Goal: Complete application form: Complete application form

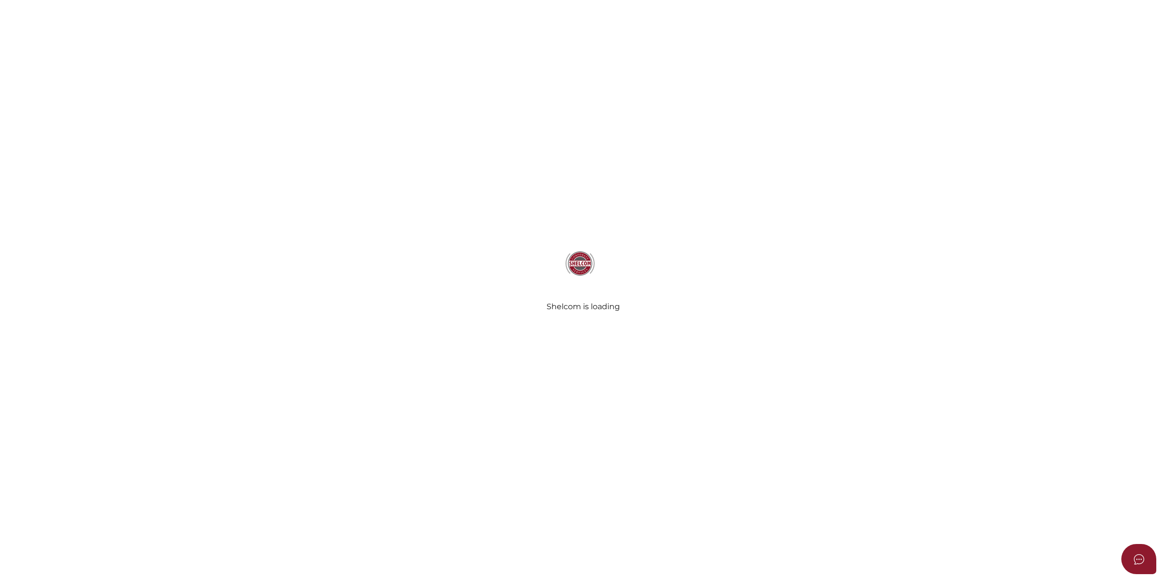
select select
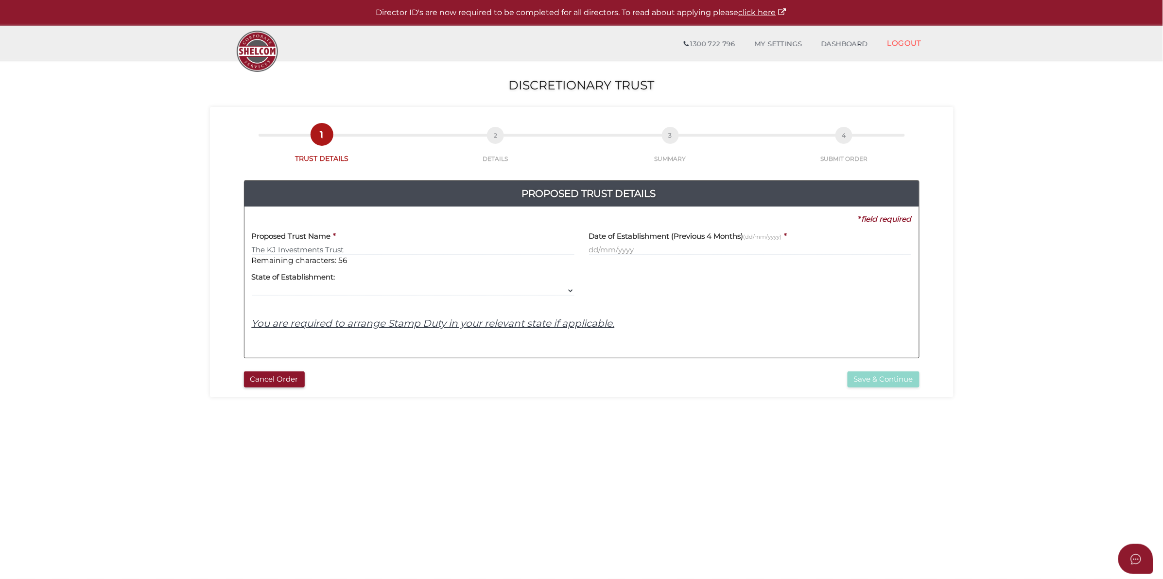
type input "The KJ Investments Trust"
click at [730, 246] on input "text" at bounding box center [750, 249] width 323 height 11
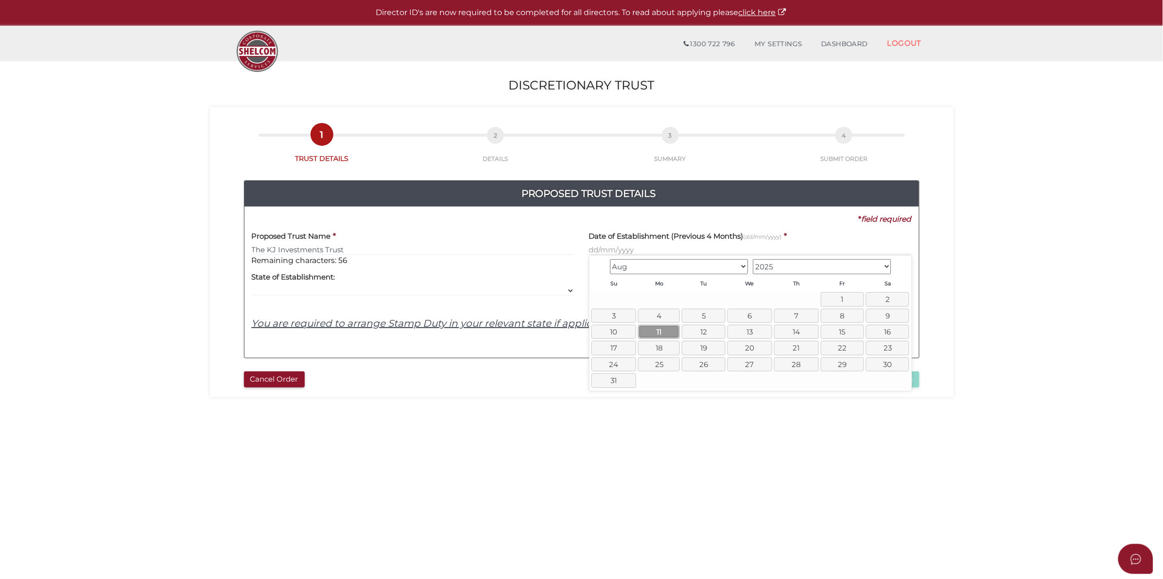
click at [657, 329] on link "11" at bounding box center [659, 332] width 42 height 14
type input "11/08/2025"
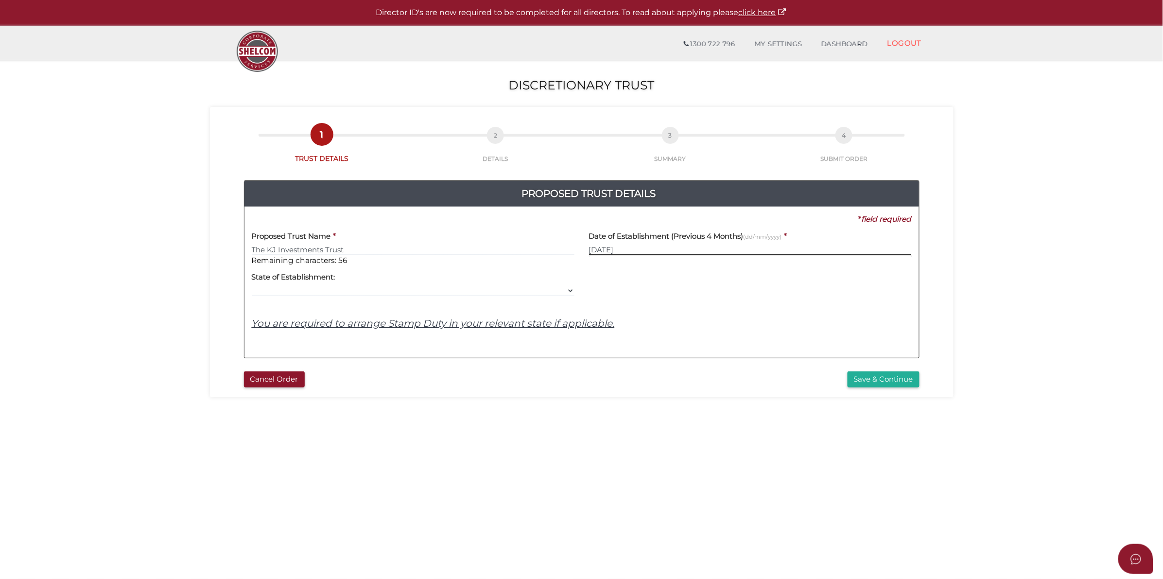
click at [725, 248] on input "11/08/2025" at bounding box center [750, 249] width 323 height 11
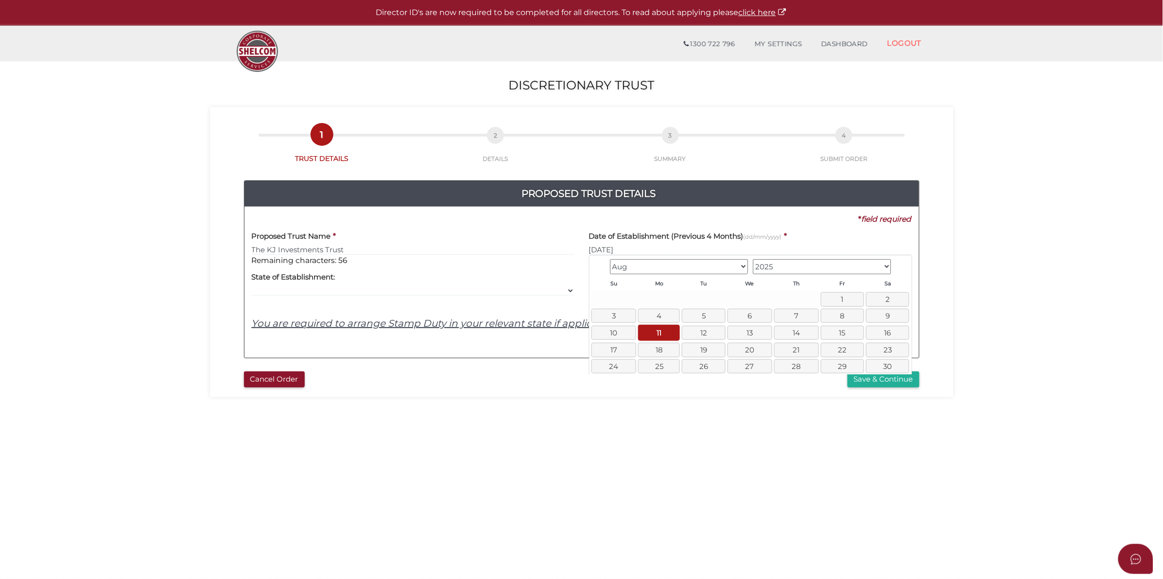
click at [992, 240] on section "Discretionary Trust d075d8bd9844ecfd3e18edfa61edb165 1 TRUST DETAILS 2 DETAILS …" at bounding box center [581, 362] width 1163 height 604
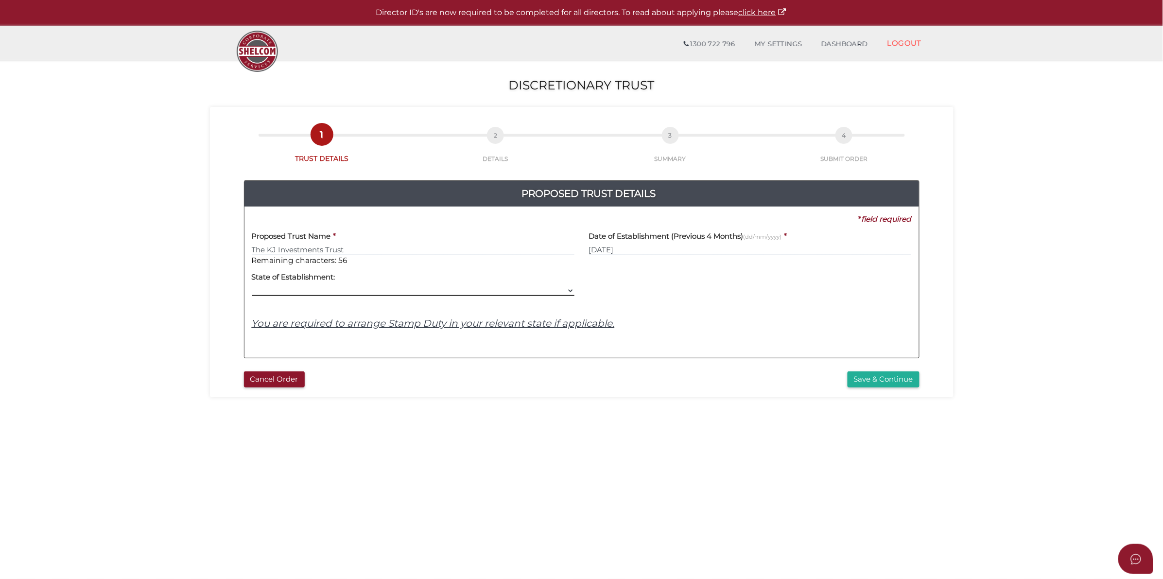
click at [433, 296] on select "VIC ACT NSW NT QLD TAS WA SA" at bounding box center [413, 290] width 323 height 11
click at [252, 286] on select "VIC ACT NSW NT QLD TAS WA SA" at bounding box center [413, 290] width 323 height 11
click at [404, 291] on select "VIC ACT NSW NT QLD TAS WA SA" at bounding box center [413, 290] width 323 height 11
select select "VIC"
click at [252, 286] on select "VIC ACT NSW NT QLD TAS WA SA" at bounding box center [413, 290] width 323 height 11
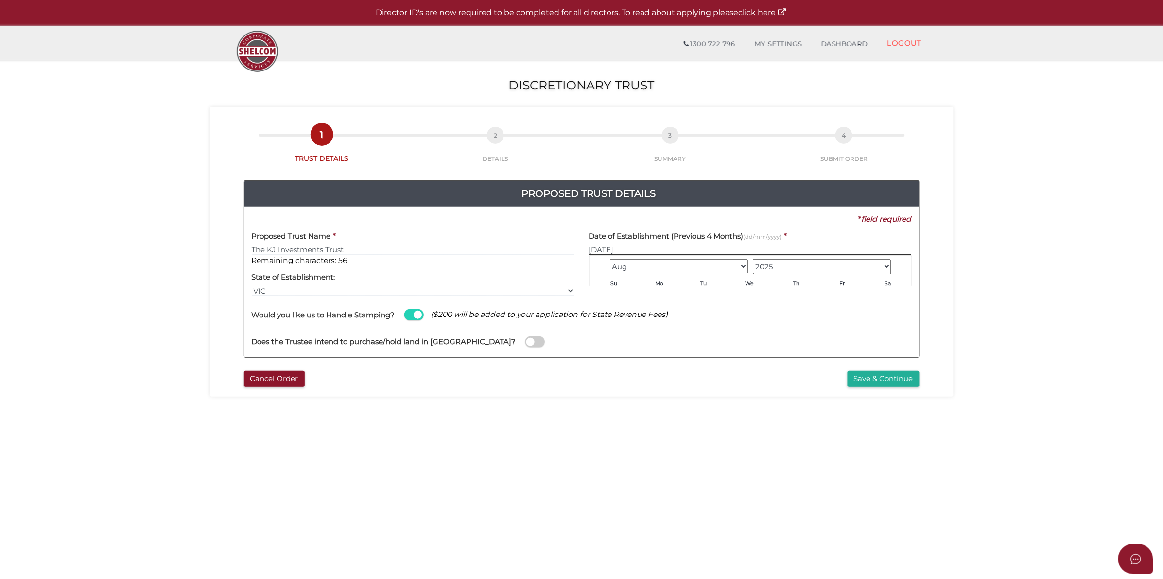
click at [636, 245] on input "11/08/2025" at bounding box center [750, 249] width 323 height 11
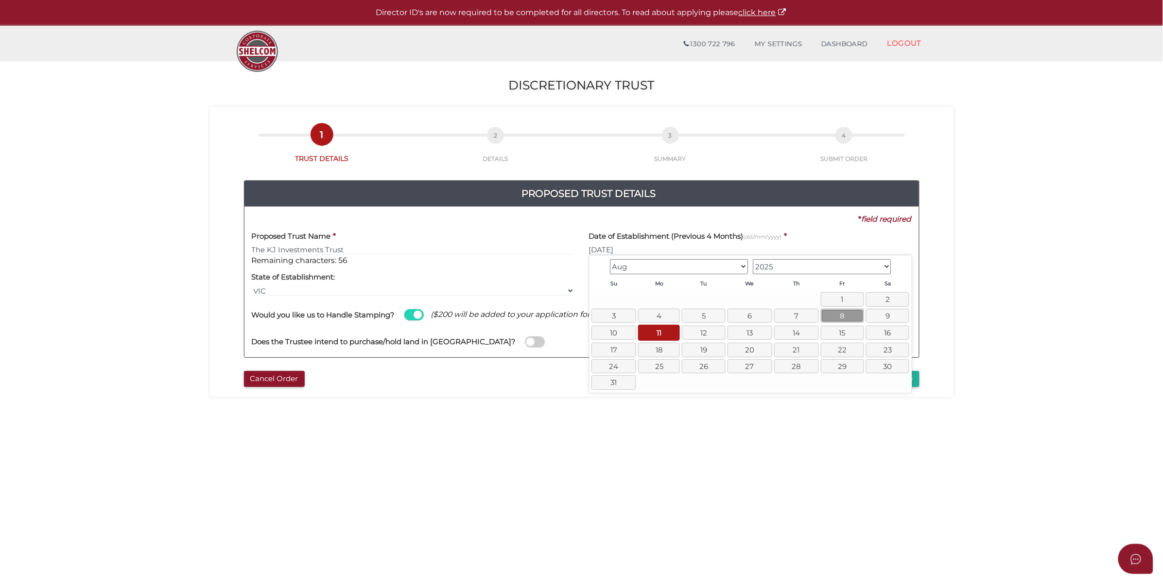
click at [842, 317] on link "8" at bounding box center [842, 316] width 43 height 14
type input "08/08/2025"
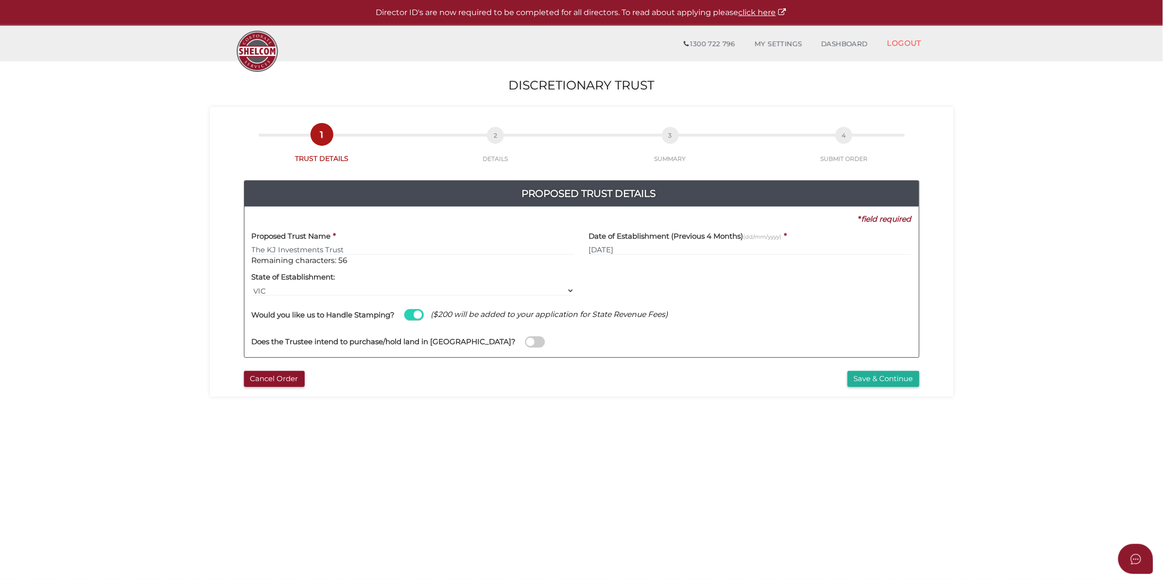
click at [525, 343] on label at bounding box center [534, 341] width 19 height 11
click at [0, 0] on input "checkbox" at bounding box center [0, 0] width 0 height 0
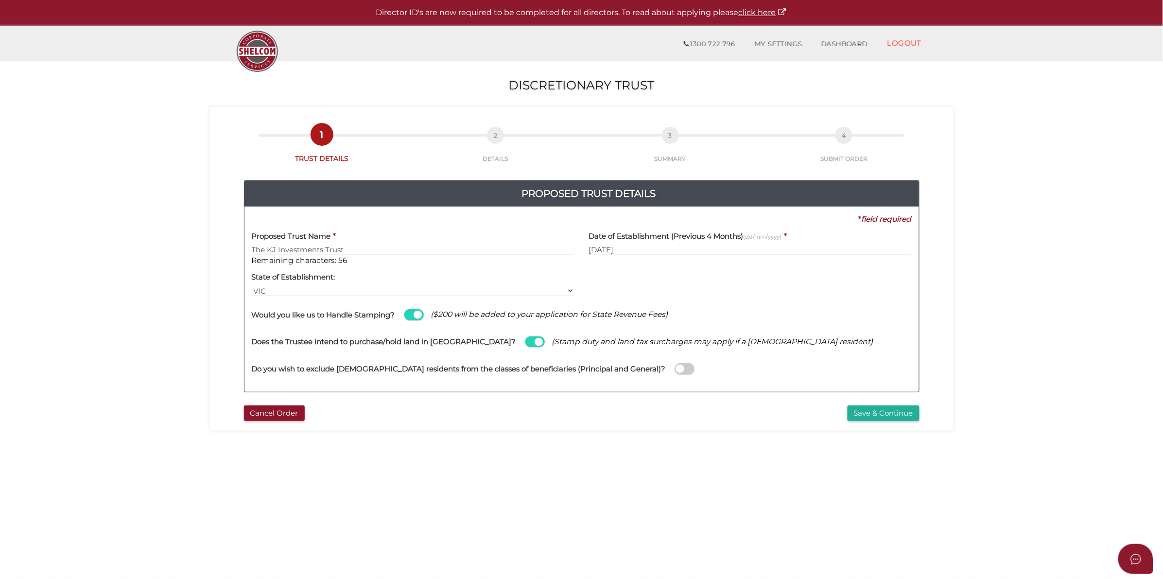
click at [675, 368] on span at bounding box center [684, 368] width 19 height 11
click at [0, 0] on input "checkbox" at bounding box center [0, 0] width 0 height 0
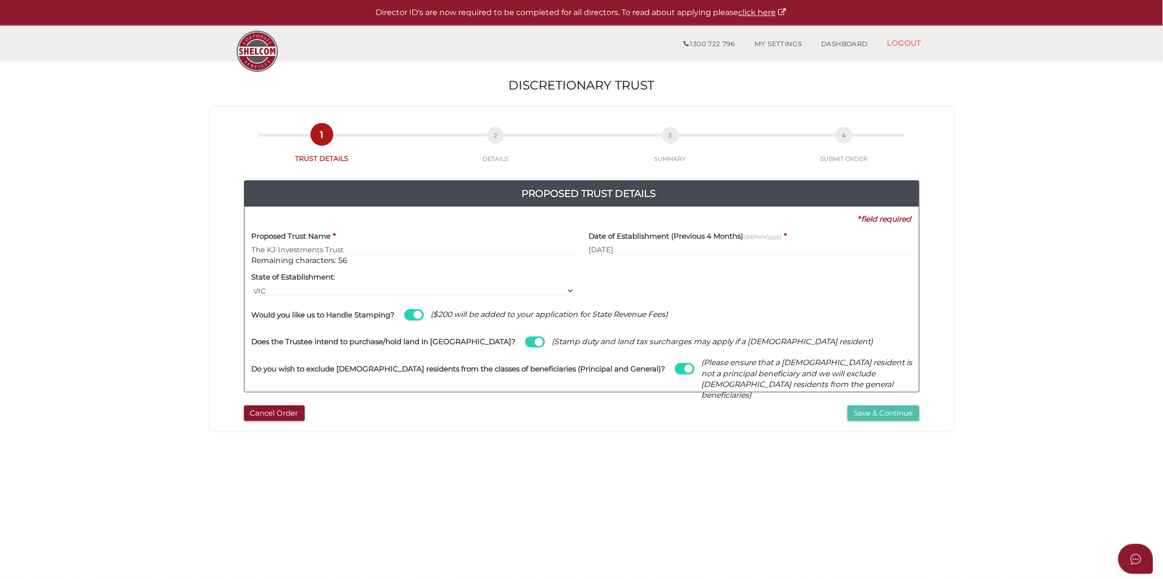
click at [904, 409] on button "Save & Continue" at bounding box center [884, 413] width 72 height 16
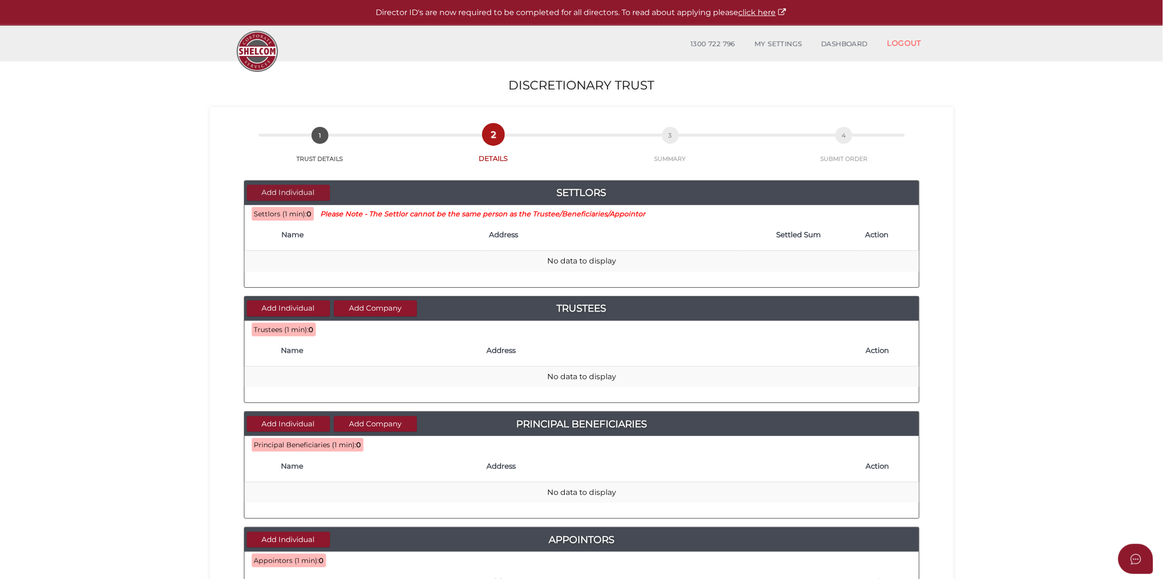
click at [281, 191] on button "Add Individual" at bounding box center [288, 193] width 83 height 16
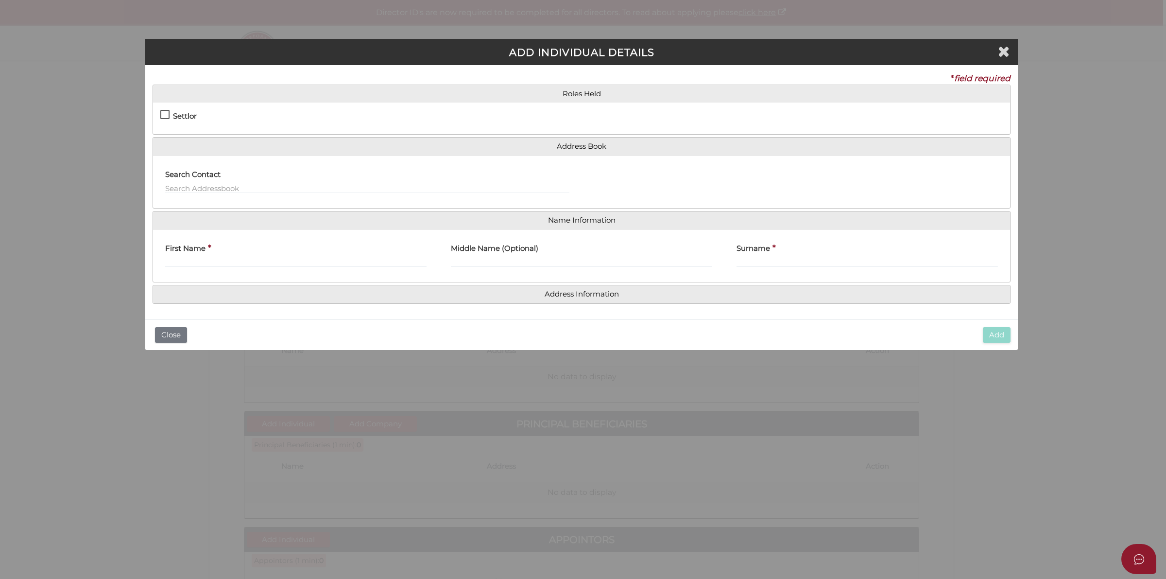
click at [173, 115] on h4 "Settlor" at bounding box center [185, 116] width 24 height 8
checkbox input "true"
type input "10"
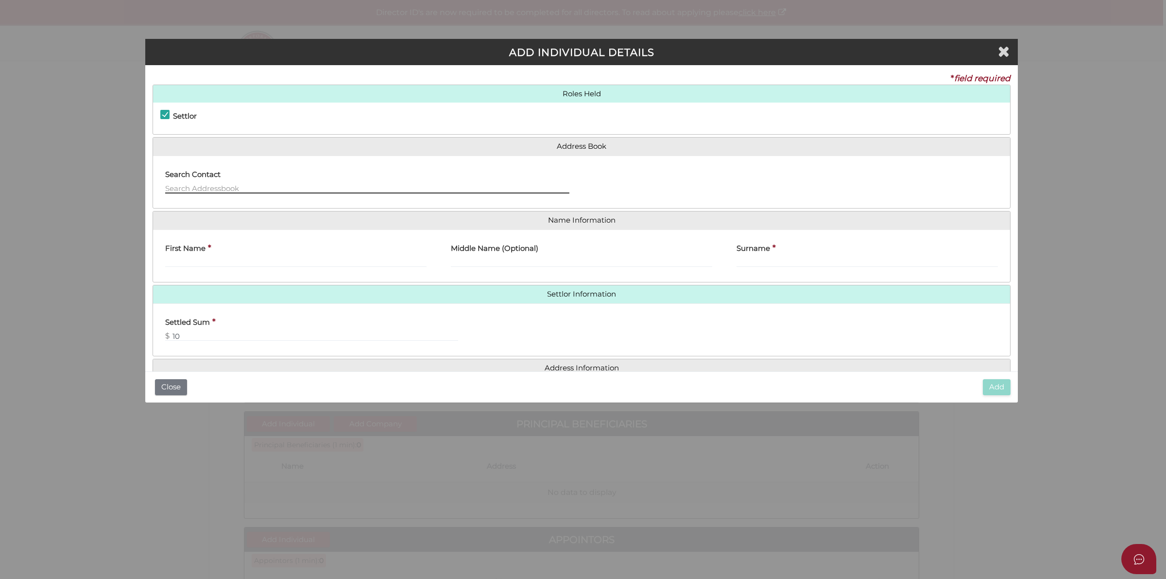
click at [225, 186] on input "text" at bounding box center [367, 188] width 404 height 11
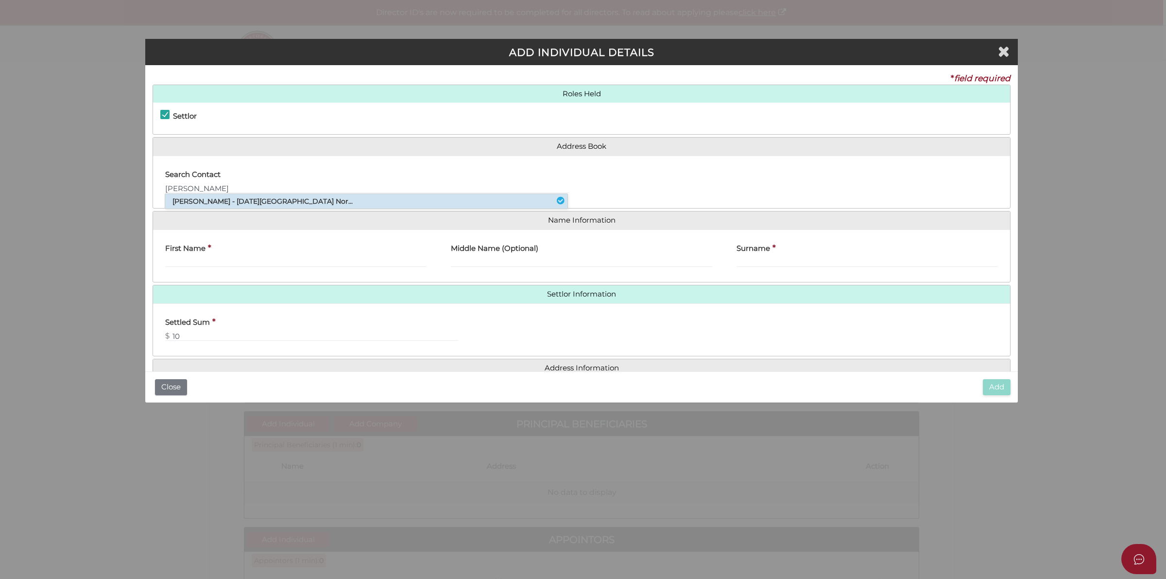
click at [282, 202] on li "[PERSON_NAME] - [DATE][GEOGRAPHIC_DATA] Nor..." at bounding box center [366, 201] width 402 height 15
type input "[PERSON_NAME]"
type input "Mccartney"
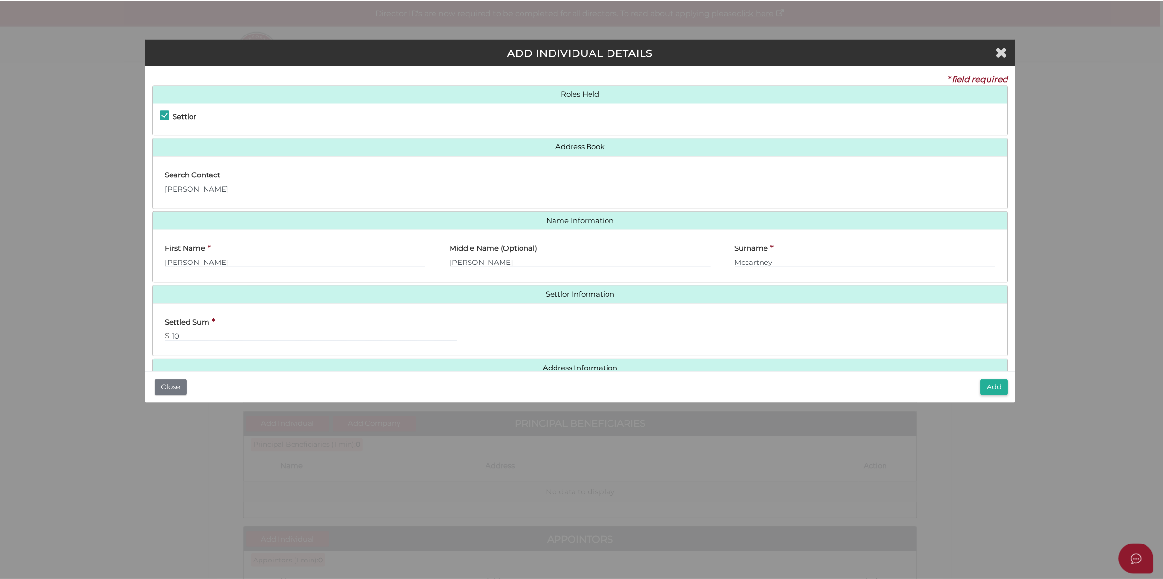
scroll to position [22, 0]
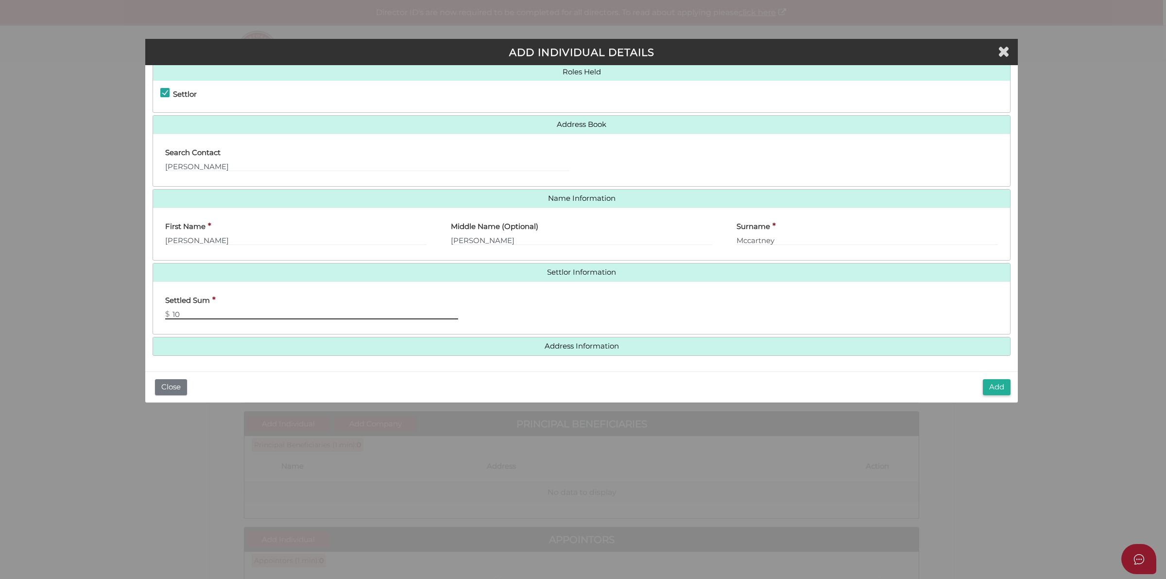
click at [232, 315] on input "10" at bounding box center [311, 314] width 293 height 11
type input "100"
click at [1009, 387] on button "Add" at bounding box center [997, 387] width 28 height 16
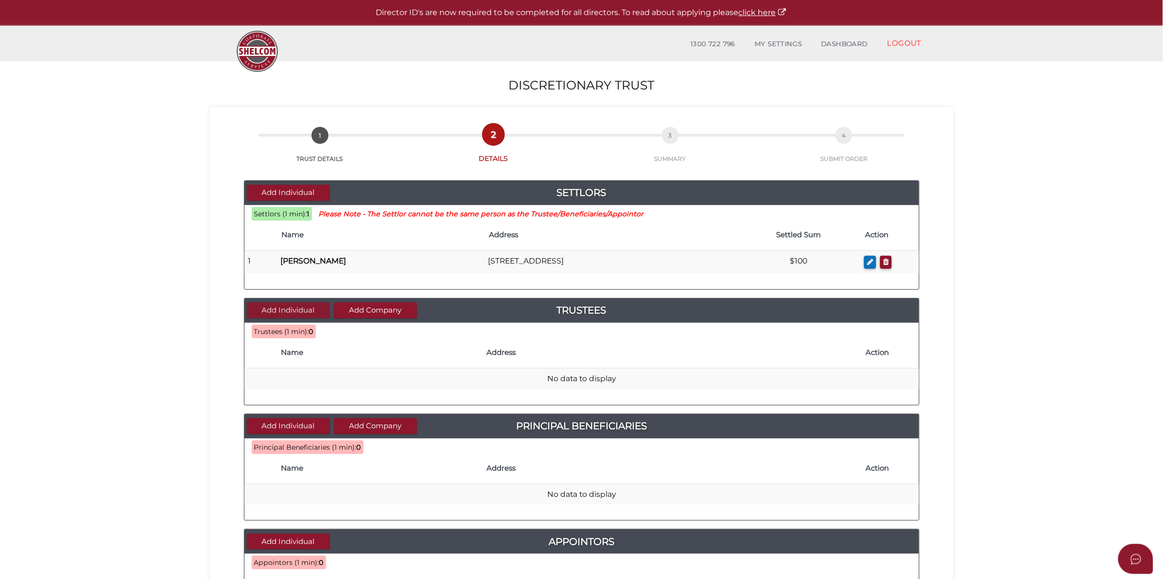
scroll to position [61, 0]
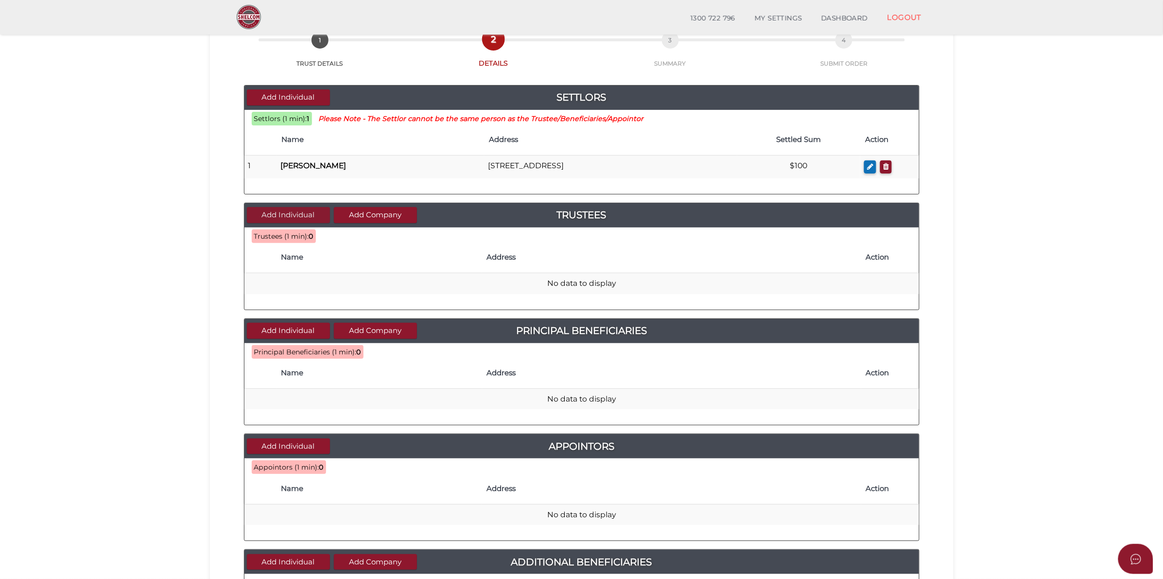
click at [295, 214] on button "Add Individual" at bounding box center [288, 215] width 83 height 16
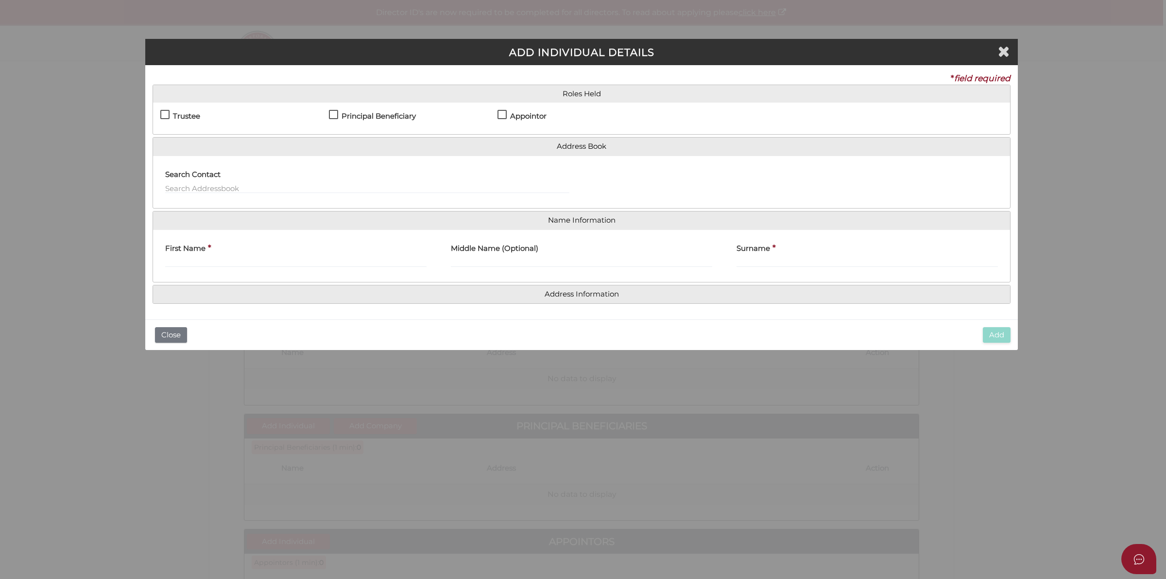
click at [188, 115] on h4 "Trustee" at bounding box center [186, 116] width 27 height 8
checkbox input "true"
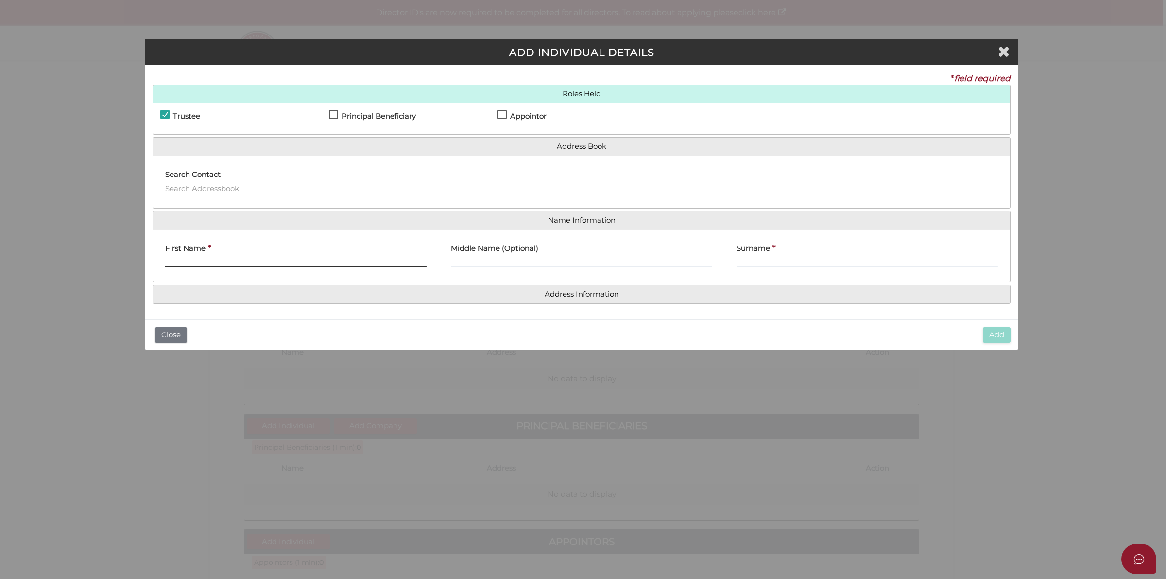
click at [226, 259] on input "First Name" at bounding box center [295, 262] width 261 height 11
click at [253, 189] on input "text" at bounding box center [367, 188] width 404 height 11
click at [254, 272] on div "First Name *" at bounding box center [296, 256] width 286 height 38
click at [257, 257] on input "First Name" at bounding box center [295, 262] width 261 height 11
paste input "Catherine Louise Jensen"
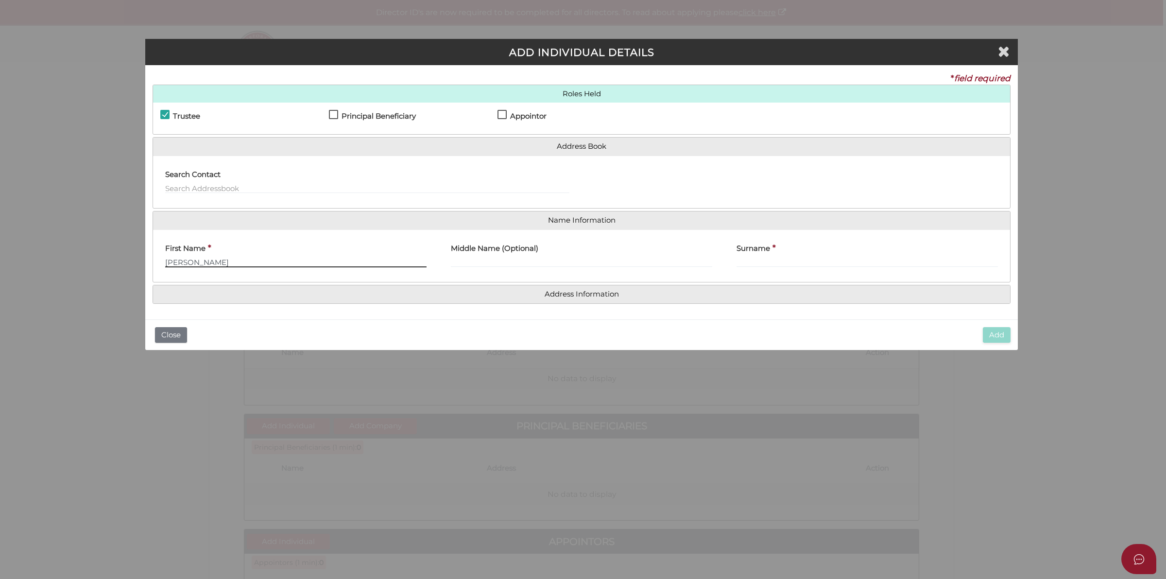
drag, startPoint x: 202, startPoint y: 263, endPoint x: 295, endPoint y: 264, distance: 93.3
click at [295, 264] on input "Catherine Louise Jensen" at bounding box center [295, 262] width 261 height 11
type input "Catherine"
click at [558, 263] on input "Middle Name (Optional)" at bounding box center [581, 262] width 261 height 11
paste input "[PERSON_NAME]"
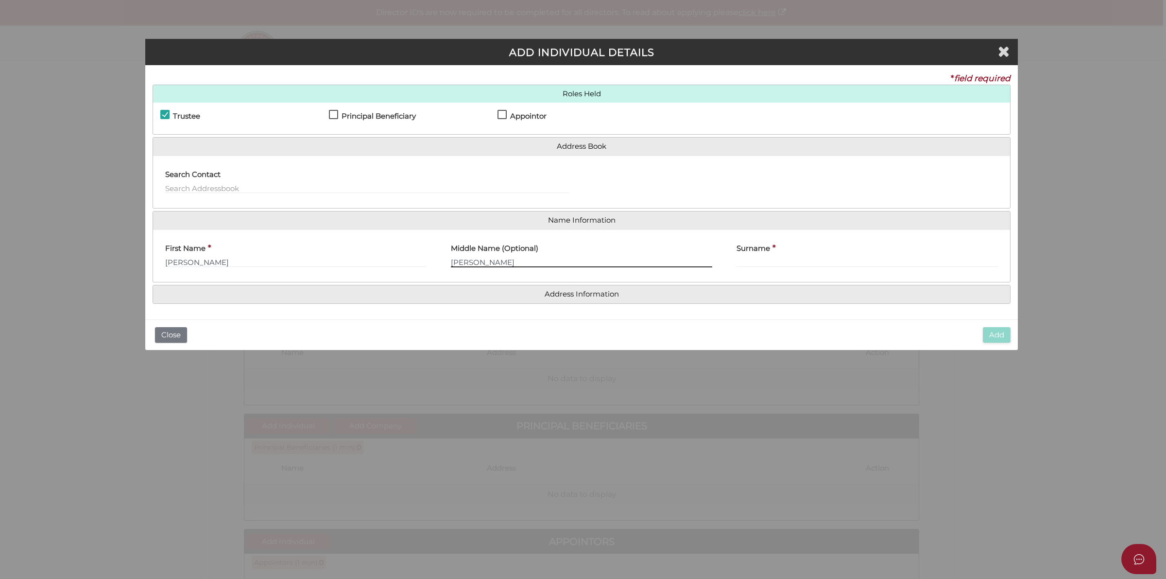
drag, startPoint x: 479, startPoint y: 262, endPoint x: 526, endPoint y: 265, distance: 47.7
click at [526, 265] on input "[PERSON_NAME]" at bounding box center [581, 262] width 261 height 11
type input "[PERSON_NAME]"
click at [814, 261] on input "Surname" at bounding box center [867, 262] width 261 height 11
paste input "Jensen"
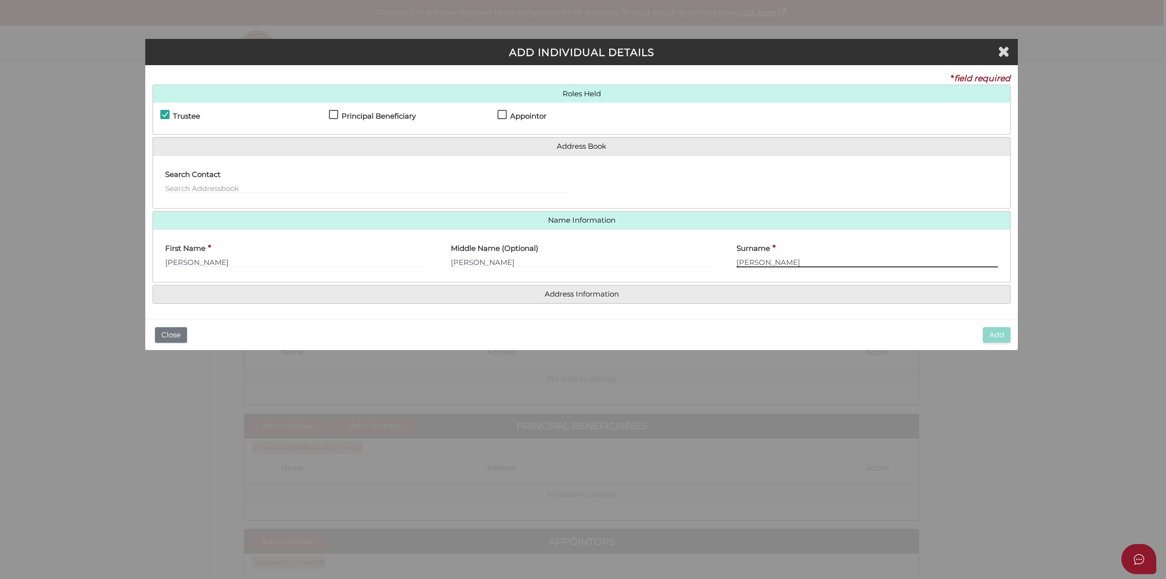
type input "Jensen"
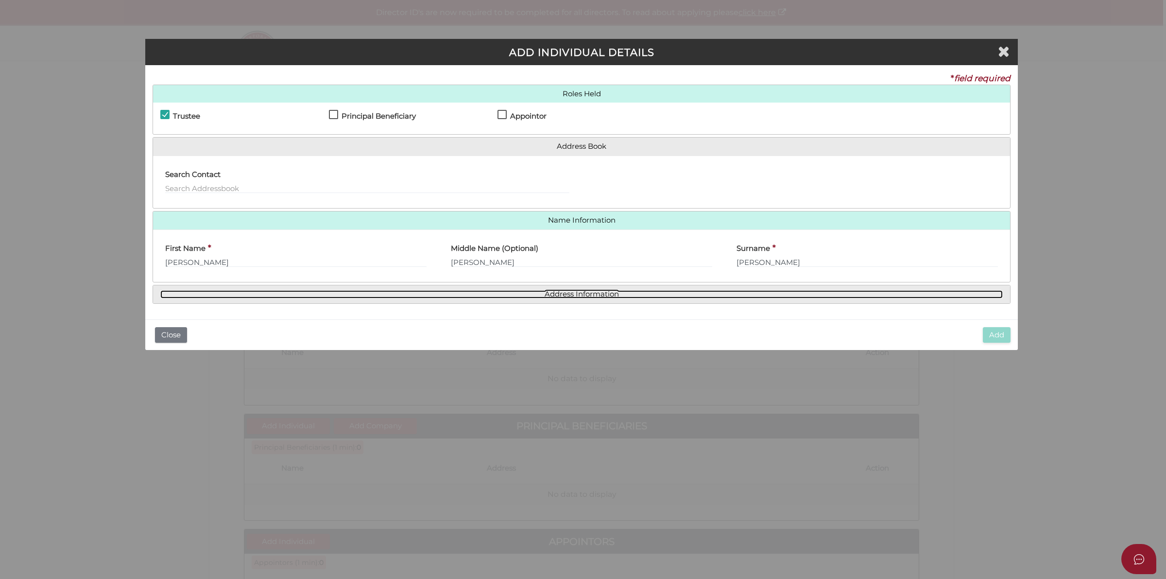
click at [569, 295] on link "Address Information" at bounding box center [581, 294] width 843 height 8
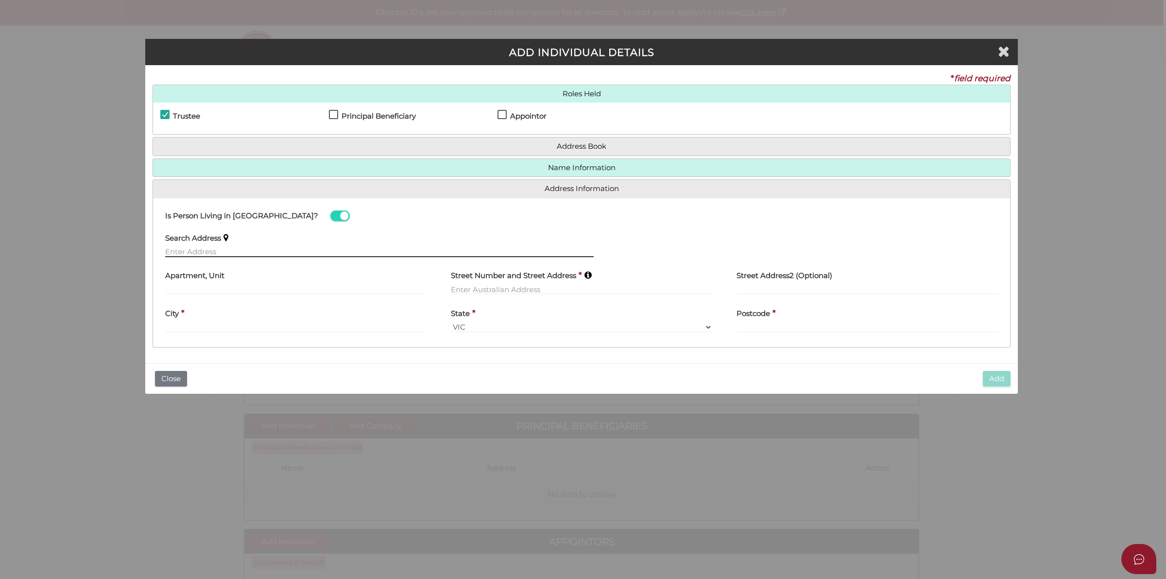
click at [307, 254] on input "text" at bounding box center [379, 251] width 429 height 11
paste input "26 Middle Street, EAST BRANXTON NSW 2335"
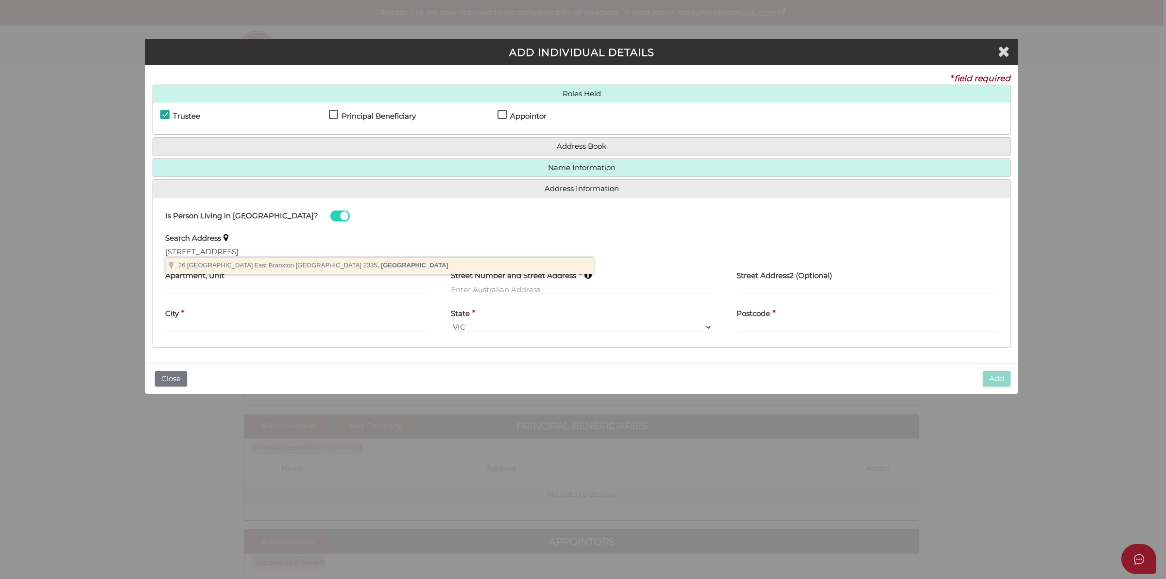
type input "26 Middle Street, East Branxton NSW 2335, Australia"
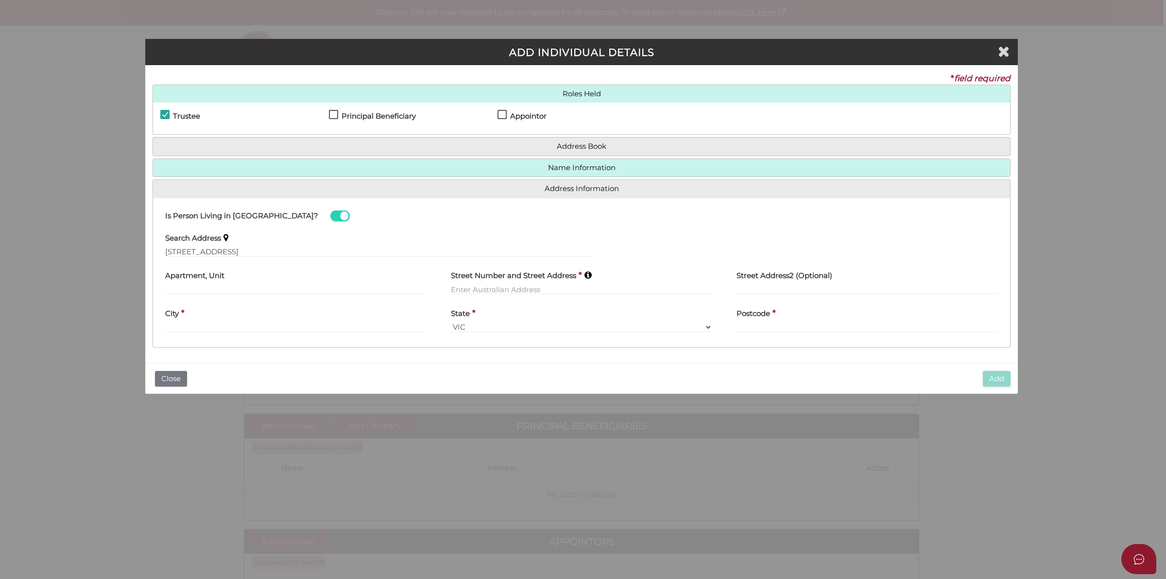
type input "26 Middle Street"
type input "East Branxton"
select select "[GEOGRAPHIC_DATA]"
type input "2335"
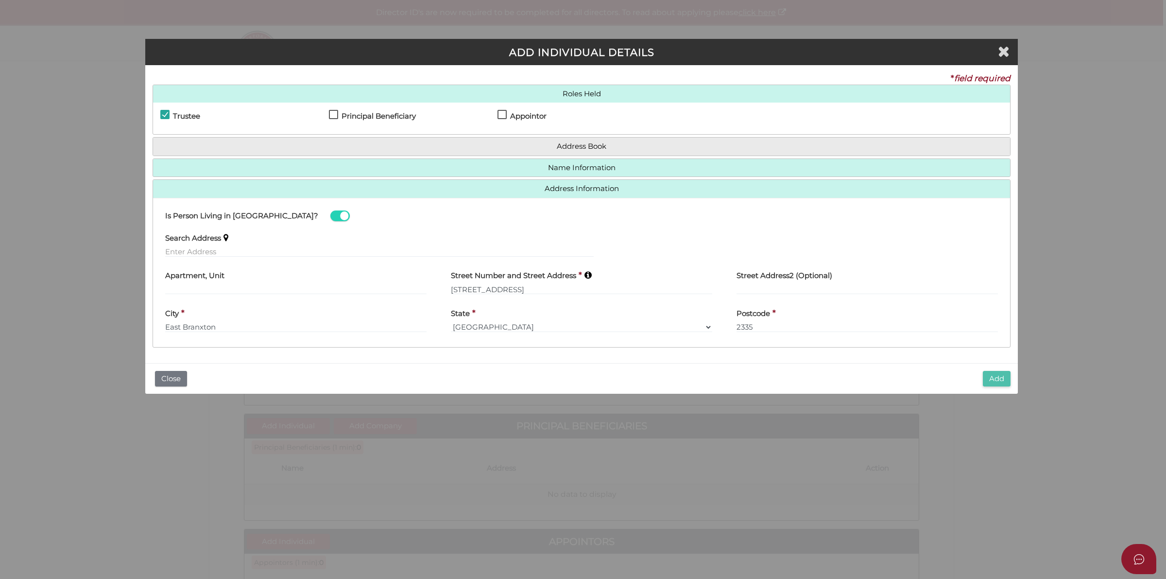
click at [1005, 375] on button "Add" at bounding box center [997, 379] width 28 height 16
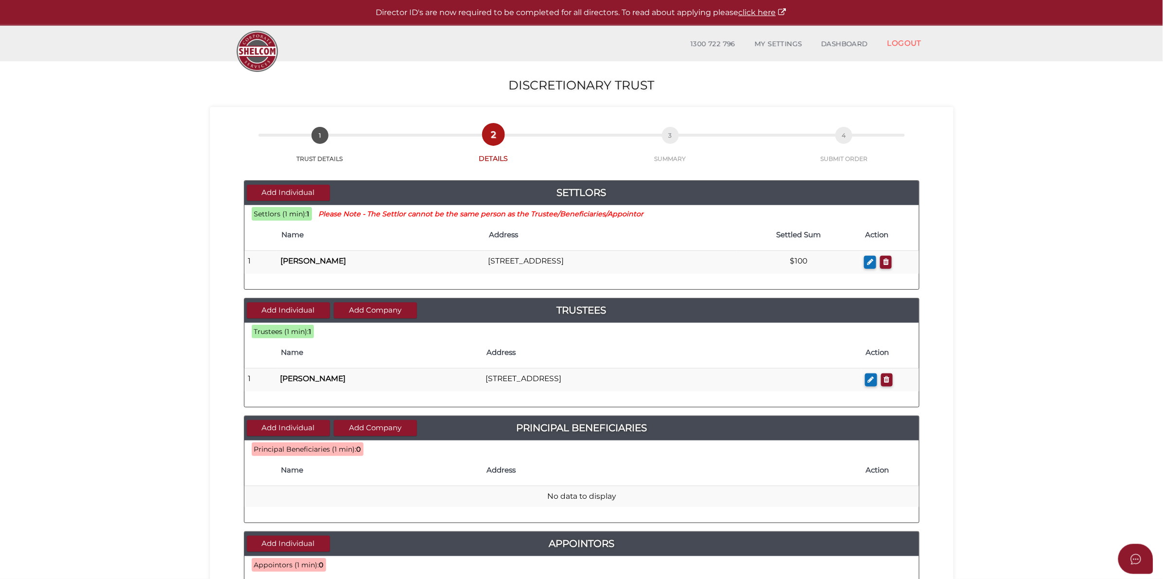
scroll to position [61, 0]
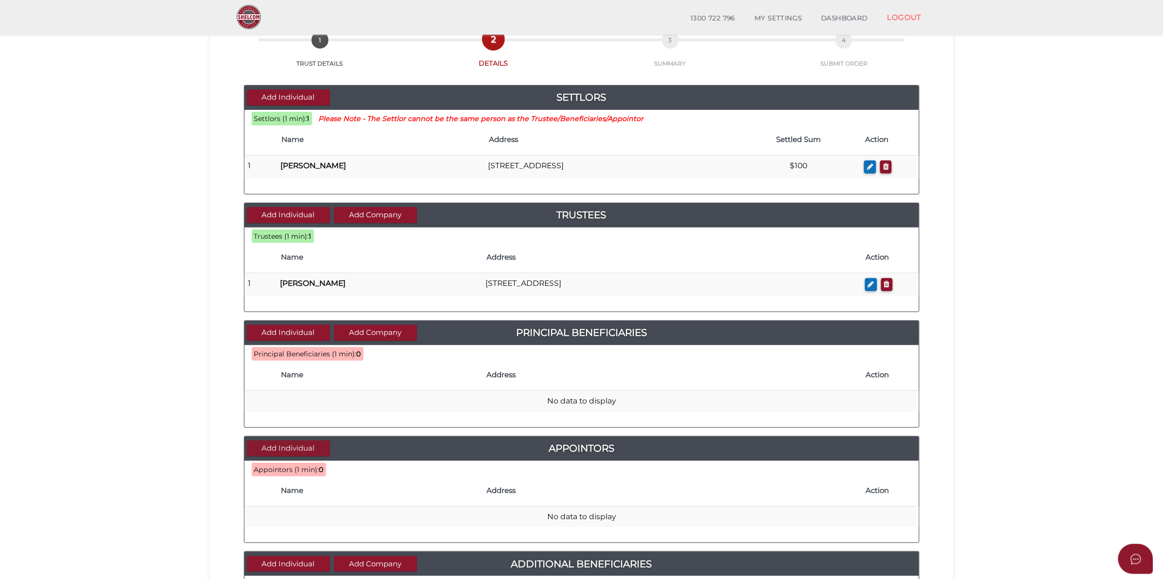
click at [306, 450] on button "Add Individual" at bounding box center [288, 448] width 83 height 16
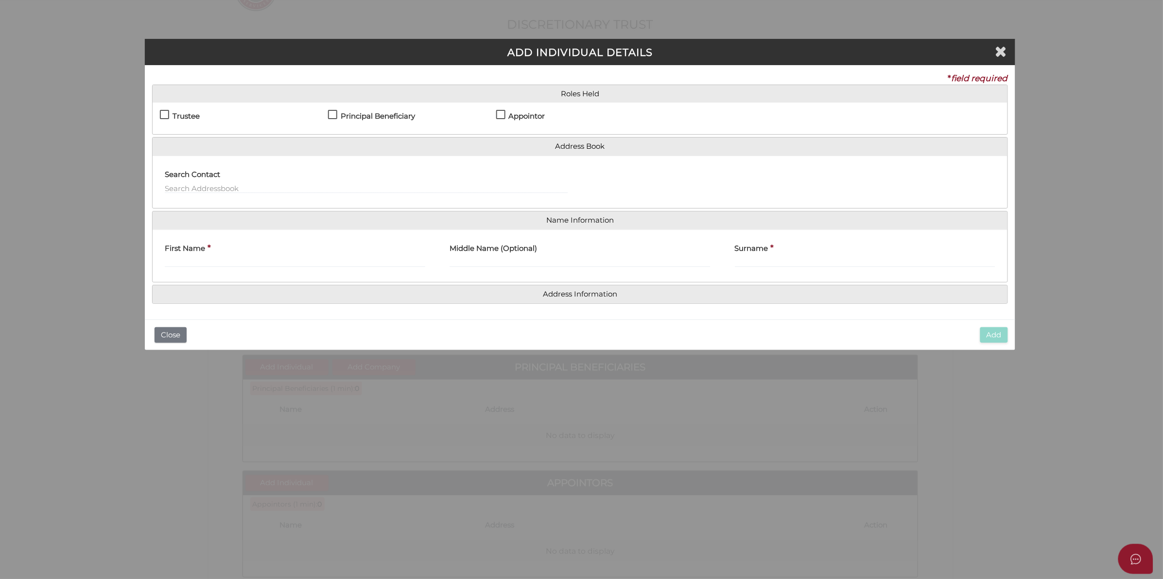
scroll to position [0, 0]
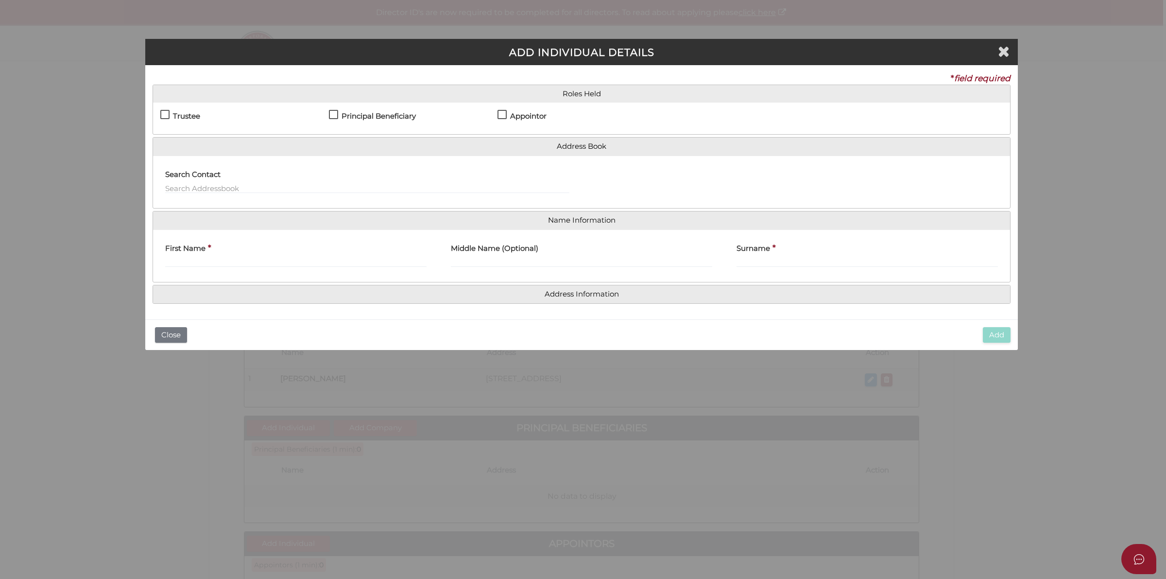
click at [529, 115] on h4 "Appointor" at bounding box center [528, 116] width 36 height 8
checkbox input "true"
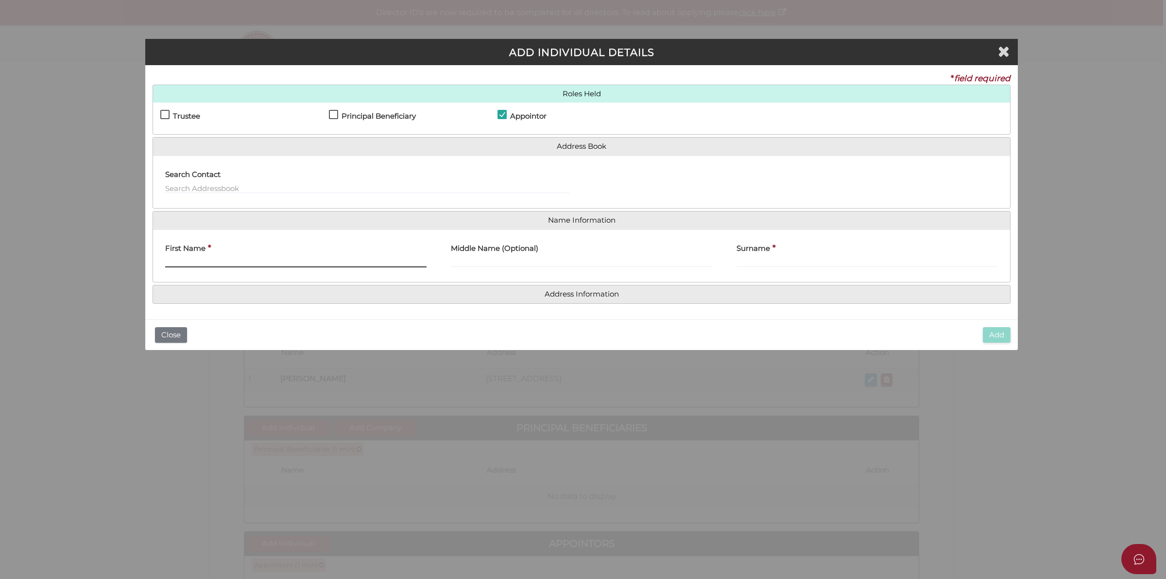
click at [249, 260] on input "First Name" at bounding box center [295, 262] width 261 height 11
paste input "Catherine Louise Jensen"
drag, startPoint x: 202, startPoint y: 260, endPoint x: 284, endPoint y: 263, distance: 82.2
click at [284, 263] on input "Catherine Louise Jensen" at bounding box center [295, 262] width 261 height 11
type input "Catherine"
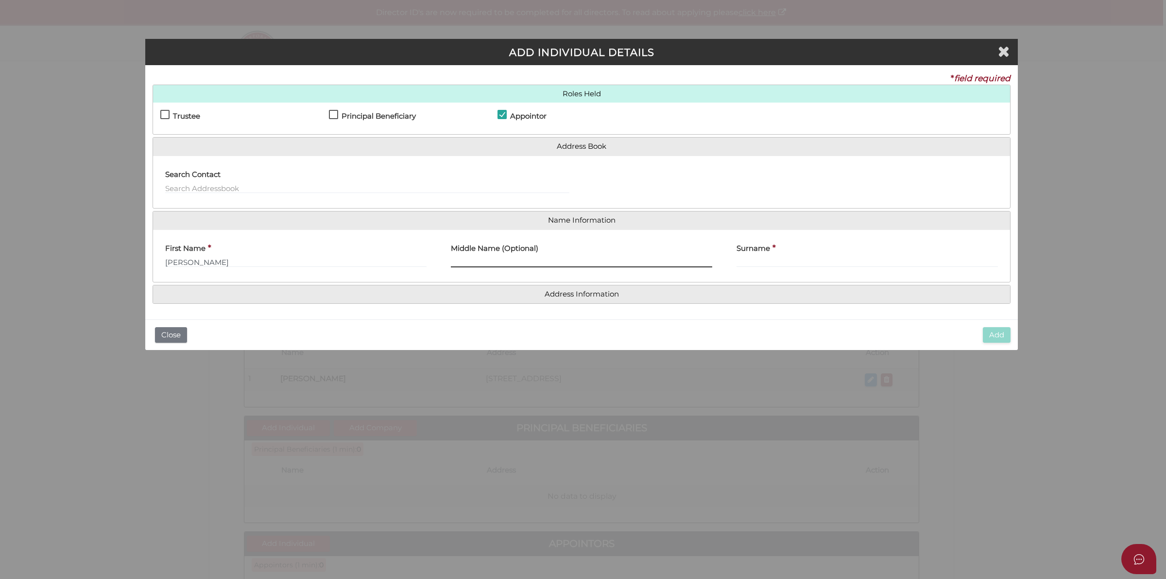
click at [576, 262] on input "Middle Name (Optional)" at bounding box center [581, 262] width 261 height 11
paste input "Louise Jensen"
drag, startPoint x: 478, startPoint y: 260, endPoint x: 564, endPoint y: 262, distance: 86.5
click at [564, 262] on input "Louise Jensen" at bounding box center [581, 262] width 261 height 11
type input "Louise"
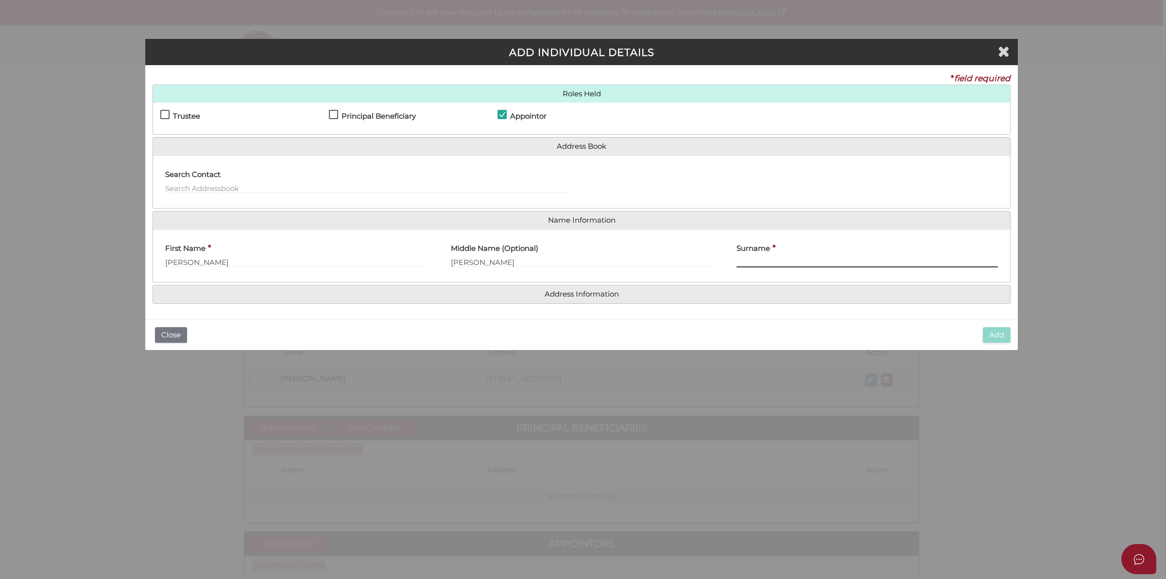
click at [809, 259] on input "Surname" at bounding box center [867, 262] width 261 height 11
paste input "Jensen"
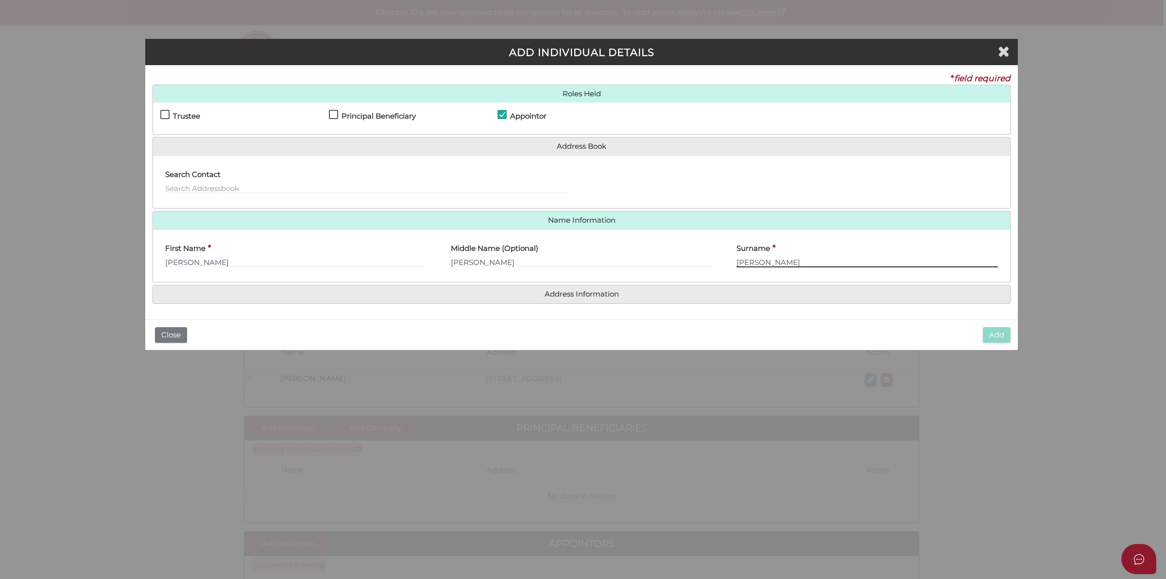
type input "Jensen"
click at [278, 192] on input "text" at bounding box center [367, 188] width 404 height 11
paste input "[STREET_ADDRESS]"
type input "[STREET_ADDRESS]"
drag, startPoint x: 363, startPoint y: 183, endPoint x: 159, endPoint y: 187, distance: 203.7
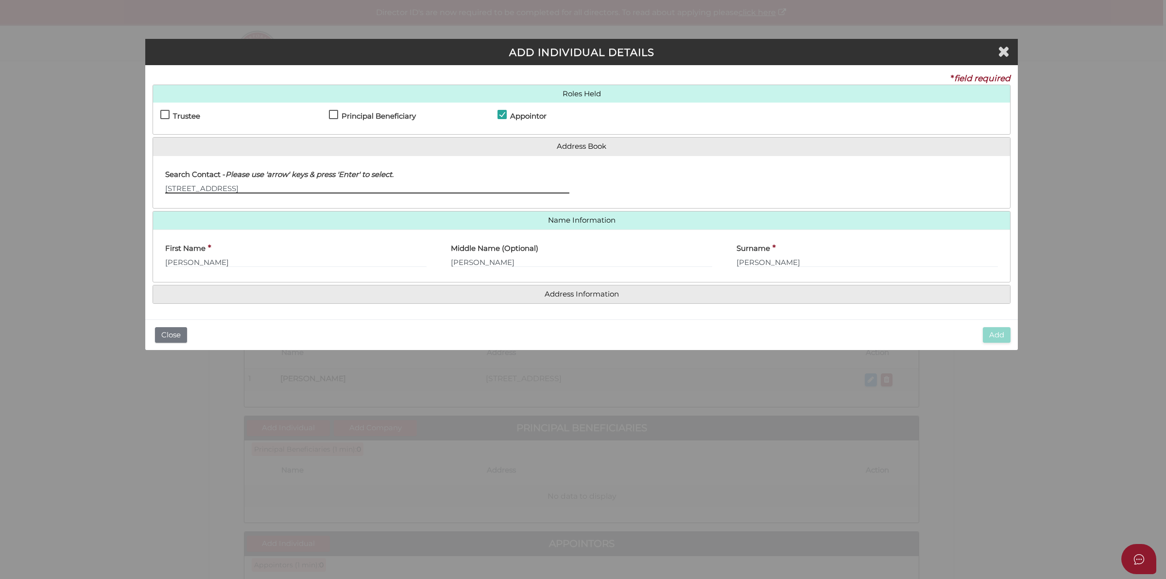
click at [159, 187] on div "Search Contact - Please use 'arrow' keys & press 'Enter' to select. 26 Middle S…" at bounding box center [367, 182] width 429 height 38
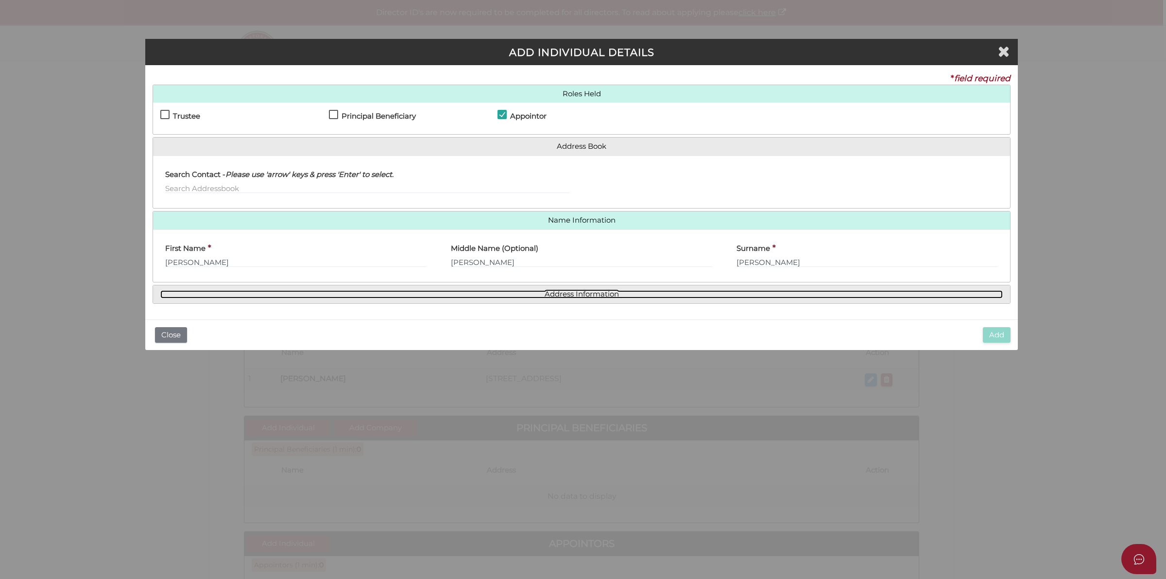
click at [581, 295] on link "Address Information" at bounding box center [581, 294] width 843 height 8
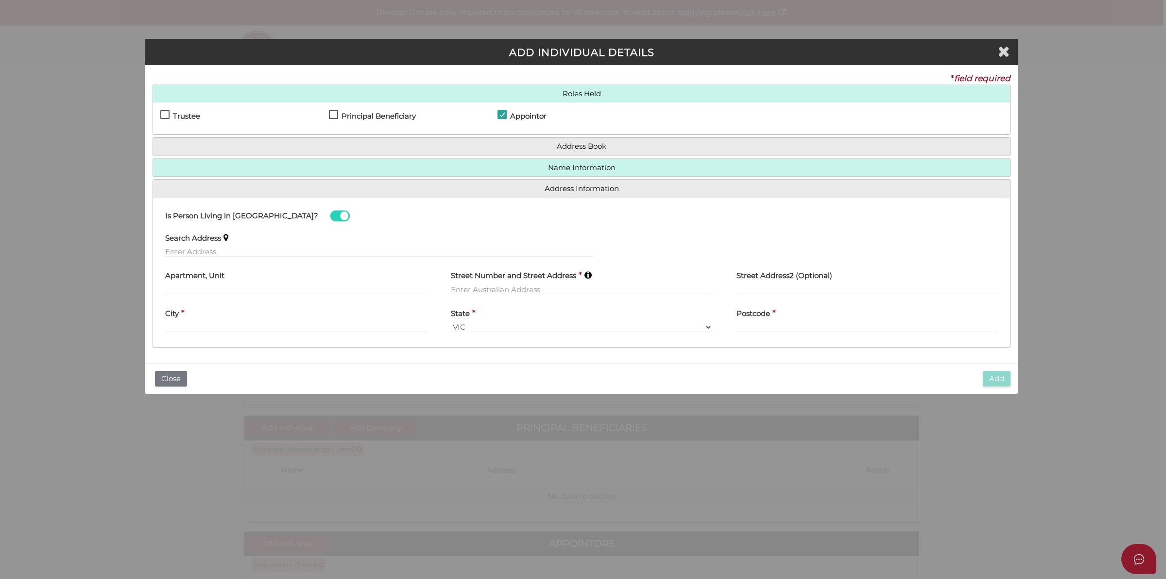
click at [246, 258] on div "Search Address" at bounding box center [379, 245] width 453 height 38
click at [251, 249] on input "text" at bounding box center [379, 251] width 429 height 11
paste input "26 Middle Street, EAST BRANXTON, NSW, 2335"
type input "26 Middle Street, East Branxton NSW 2335, Australia"
type input "26 Middle Street"
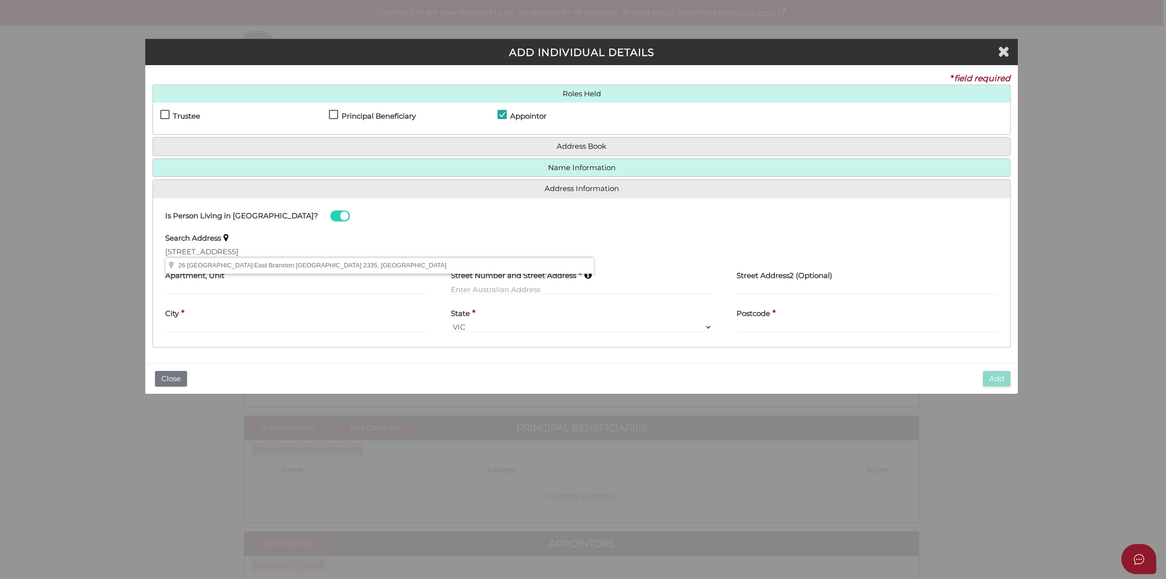
type input "East Branxton"
select select "[GEOGRAPHIC_DATA]"
type input "2335"
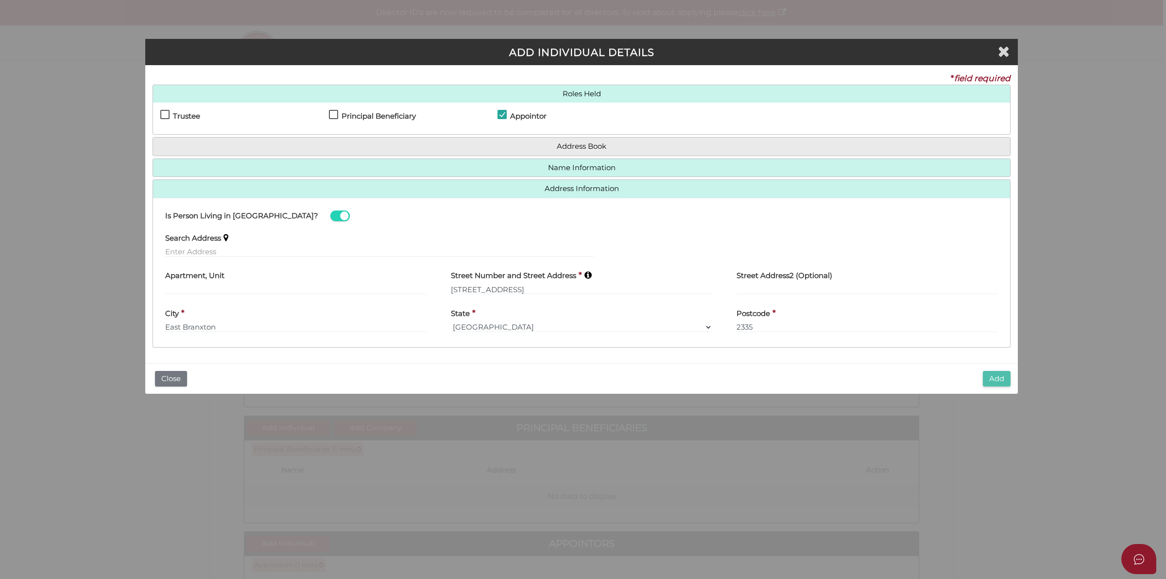
click at [1007, 377] on button "Add" at bounding box center [997, 379] width 28 height 16
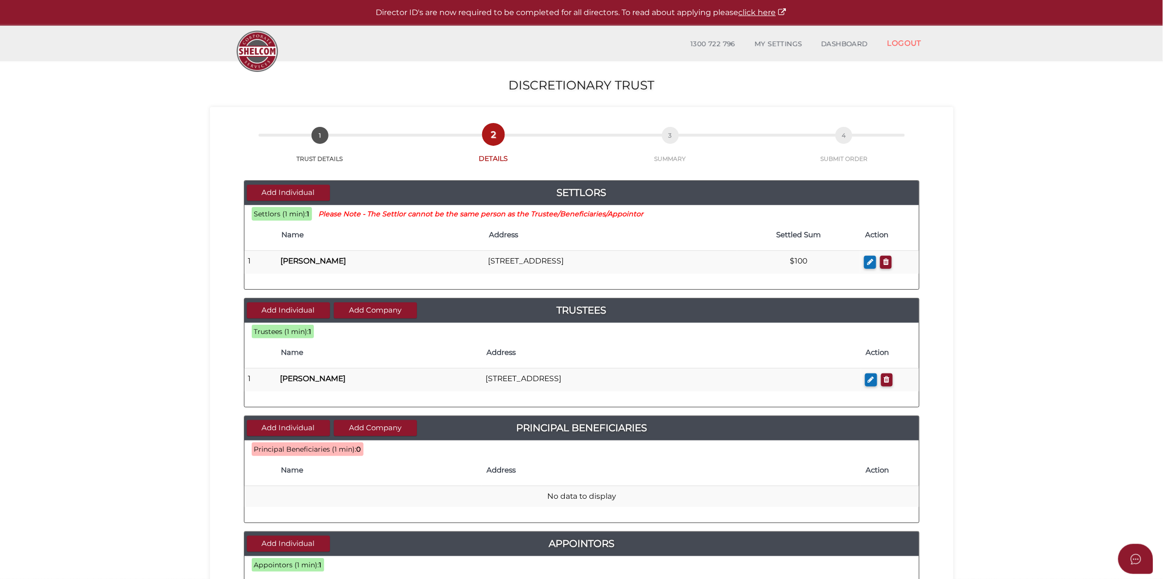
scroll to position [61, 0]
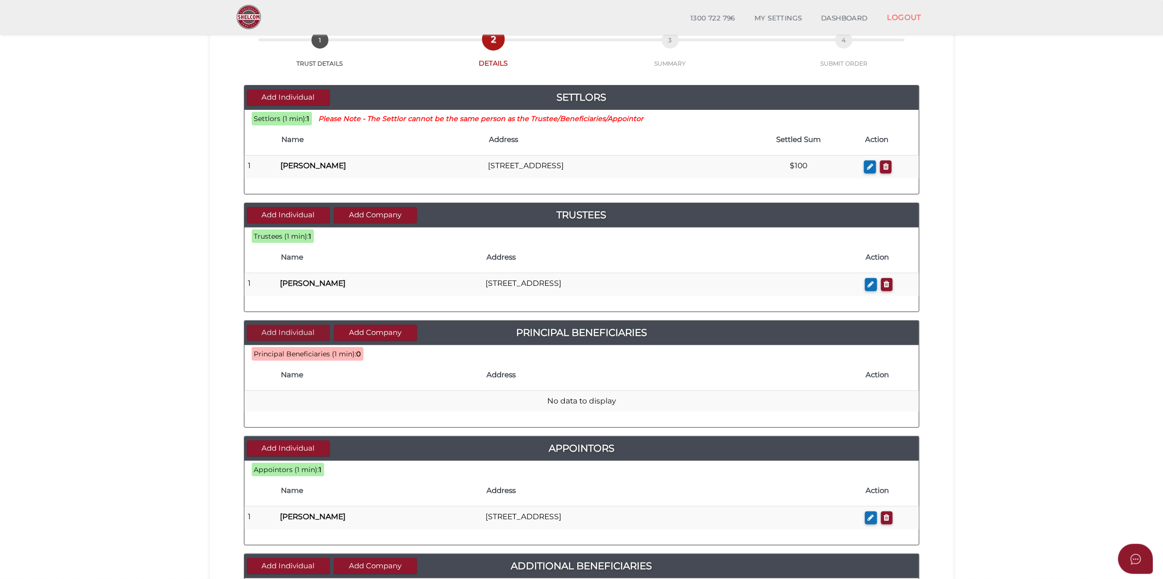
click at [288, 337] on button "Add Individual" at bounding box center [288, 333] width 83 height 16
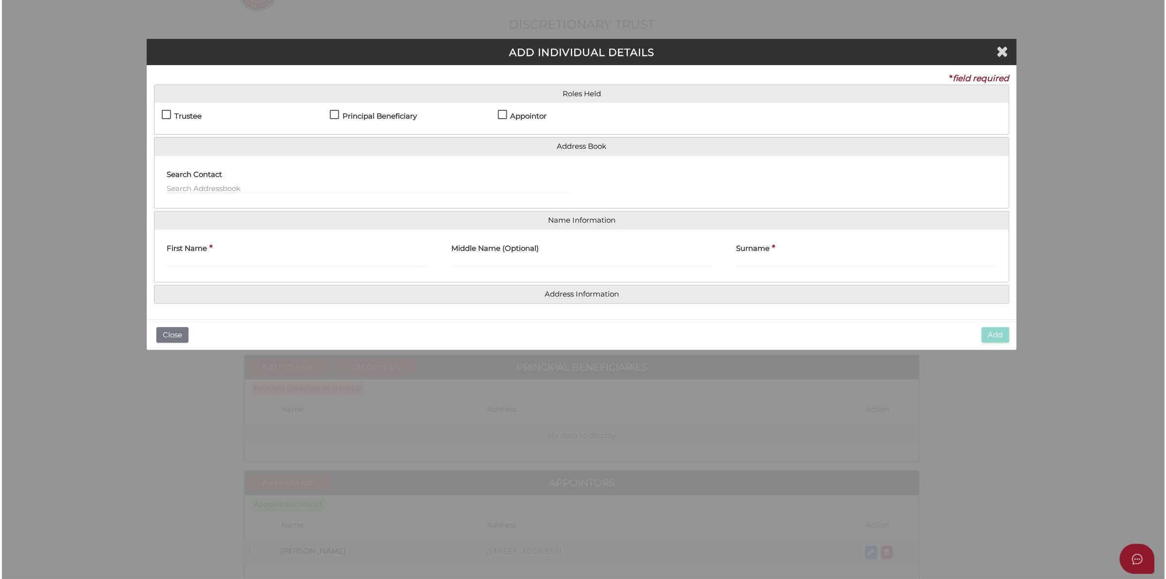
scroll to position [0, 0]
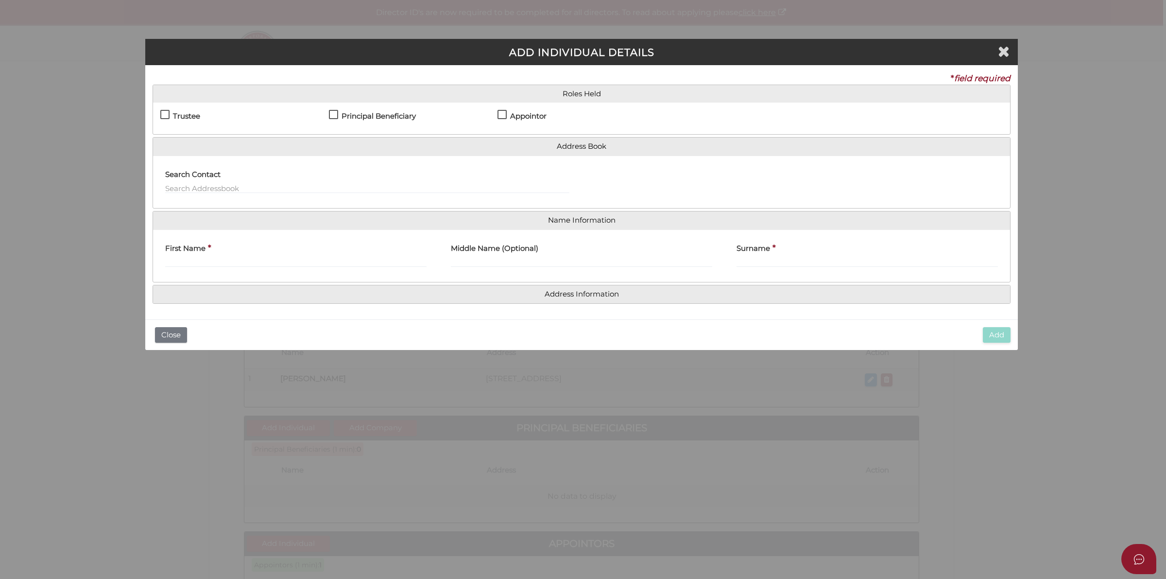
click at [392, 119] on h4 "Principal Beneficiary" at bounding box center [379, 116] width 74 height 8
checkbox input "true"
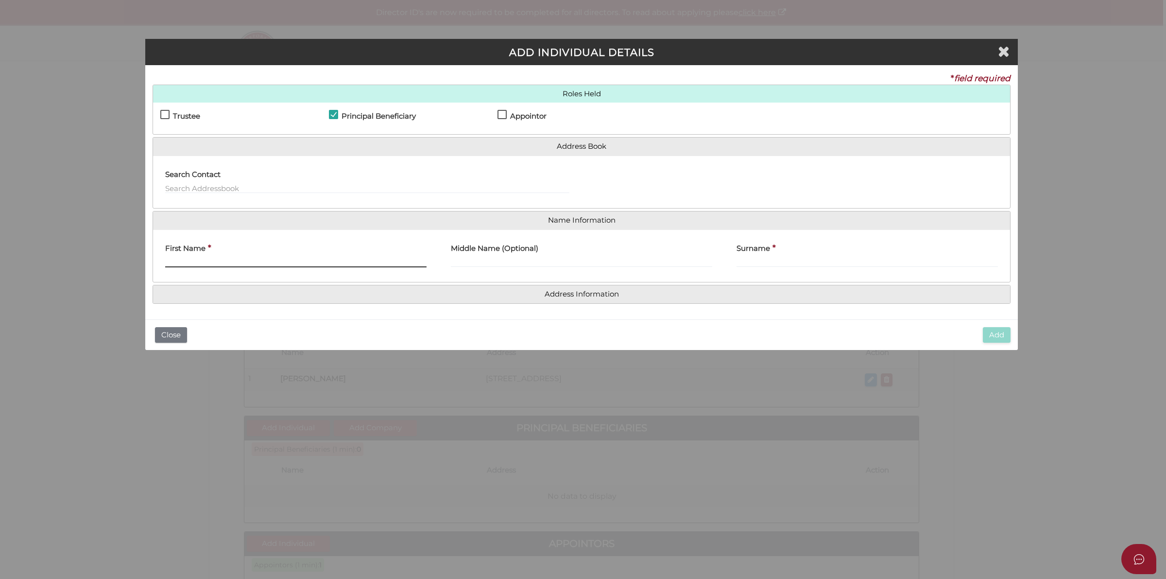
click at [248, 259] on input "First Name" at bounding box center [295, 262] width 261 height 11
paste input "Catherine Louise Jensen"
drag, startPoint x: 280, startPoint y: 261, endPoint x: 307, endPoint y: 262, distance: 26.3
click at [307, 262] on input "Catherine Louise Jensen" at bounding box center [295, 262] width 261 height 11
type input "Catherine"
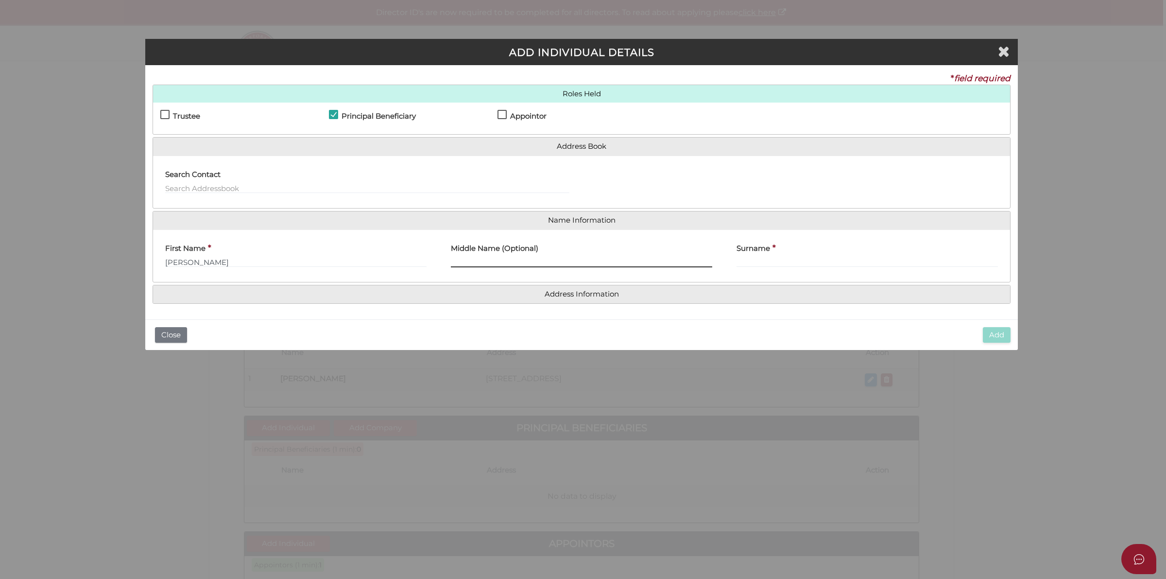
click at [584, 263] on input "Middle Name (Optional)" at bounding box center [581, 262] width 261 height 11
paste input "Louise Jensen"
drag, startPoint x: 480, startPoint y: 262, endPoint x: 555, endPoint y: 265, distance: 75.9
click at [555, 263] on input "Louise Jensen" at bounding box center [581, 262] width 261 height 11
type input "Louise"
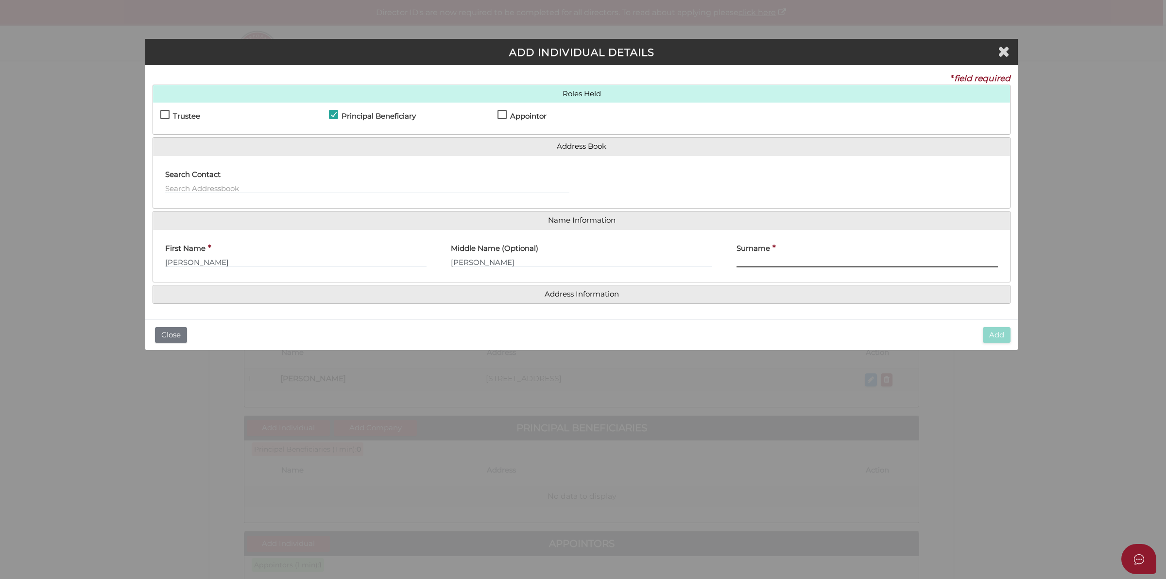
click at [805, 260] on input "Surname" at bounding box center [867, 262] width 261 height 11
paste input "Jensen"
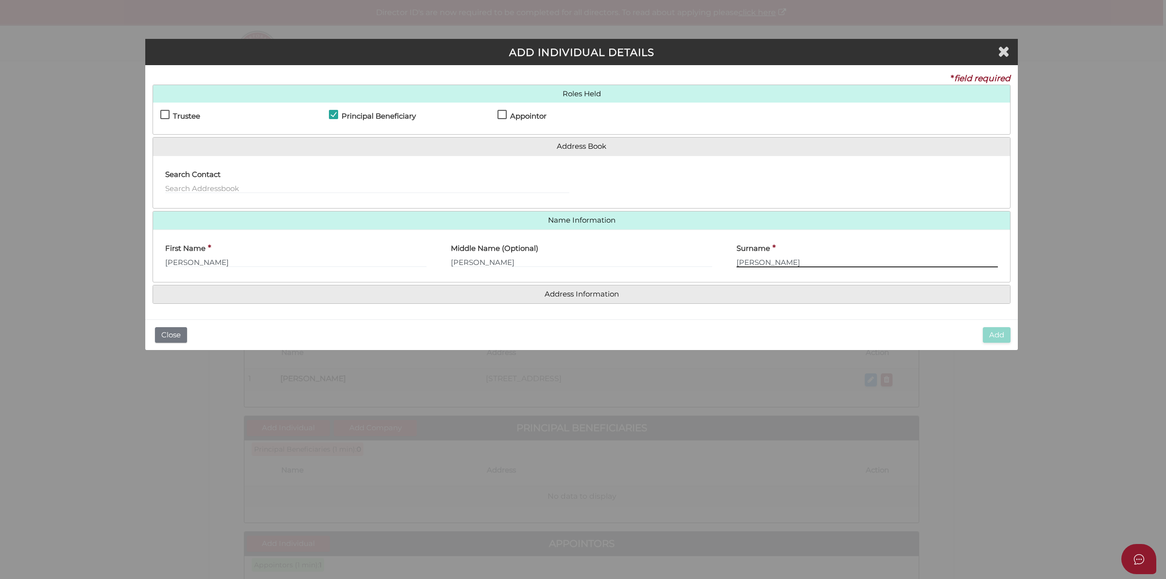
type input "Jensen"
click at [611, 287] on h4 "Address Information" at bounding box center [581, 294] width 857 height 18
click at [606, 299] on h4 "Address Information" at bounding box center [581, 294] width 857 height 18
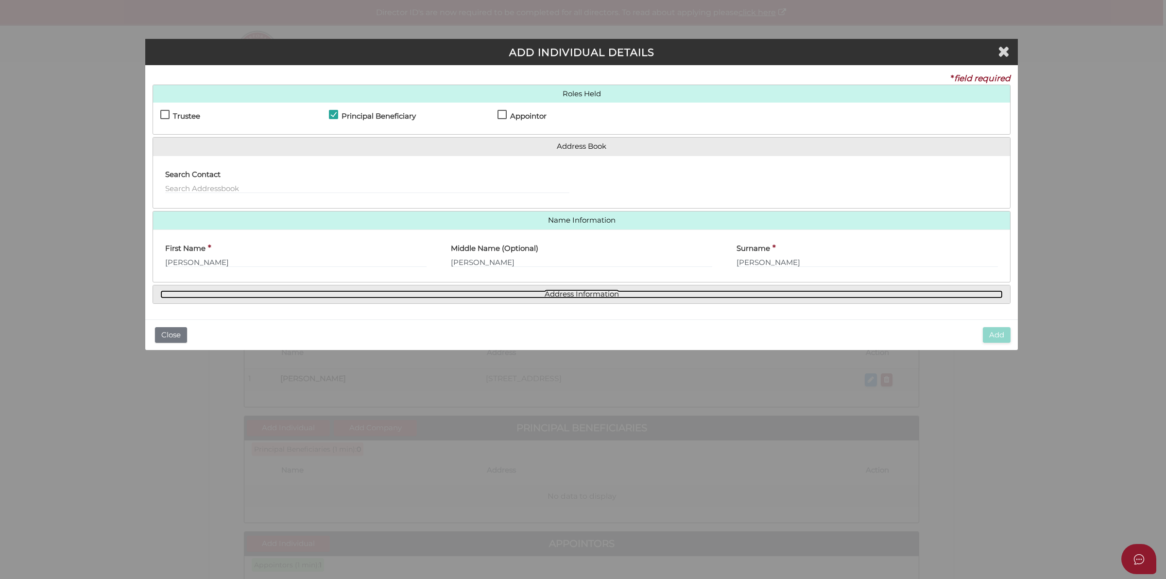
click at [589, 295] on link "Address Information" at bounding box center [581, 294] width 843 height 8
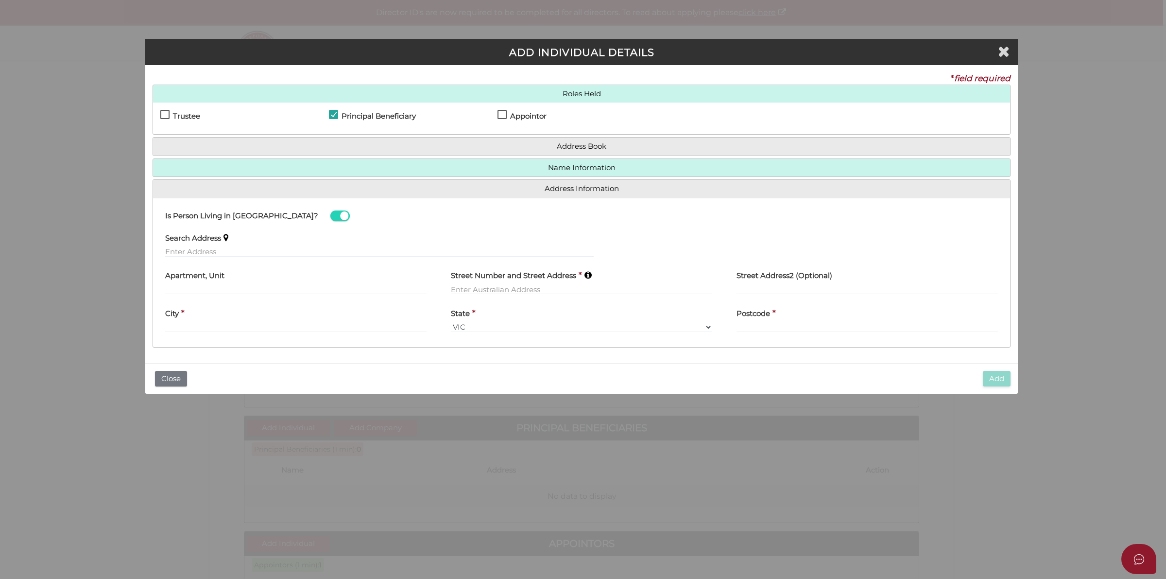
click at [236, 245] on div "Search Address" at bounding box center [379, 241] width 429 height 31
click at [235, 254] on input "text" at bounding box center [379, 251] width 429 height 11
paste input "26 Middle Street, EAST BRANXTON, NSW, 2335"
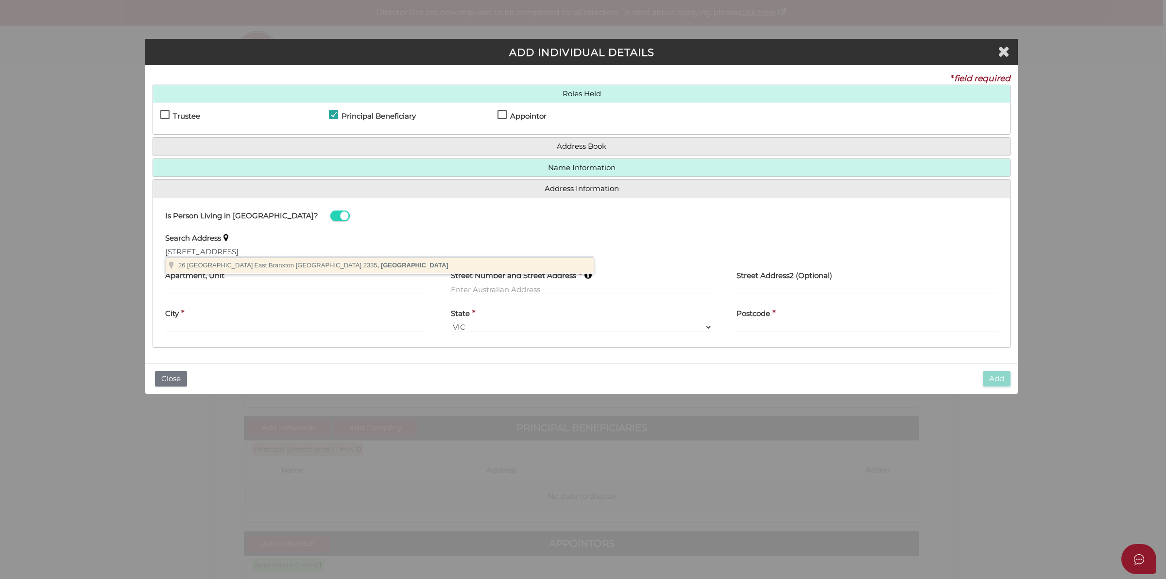
type input "26 Middle Street, East Branxton NSW 2335, Australia"
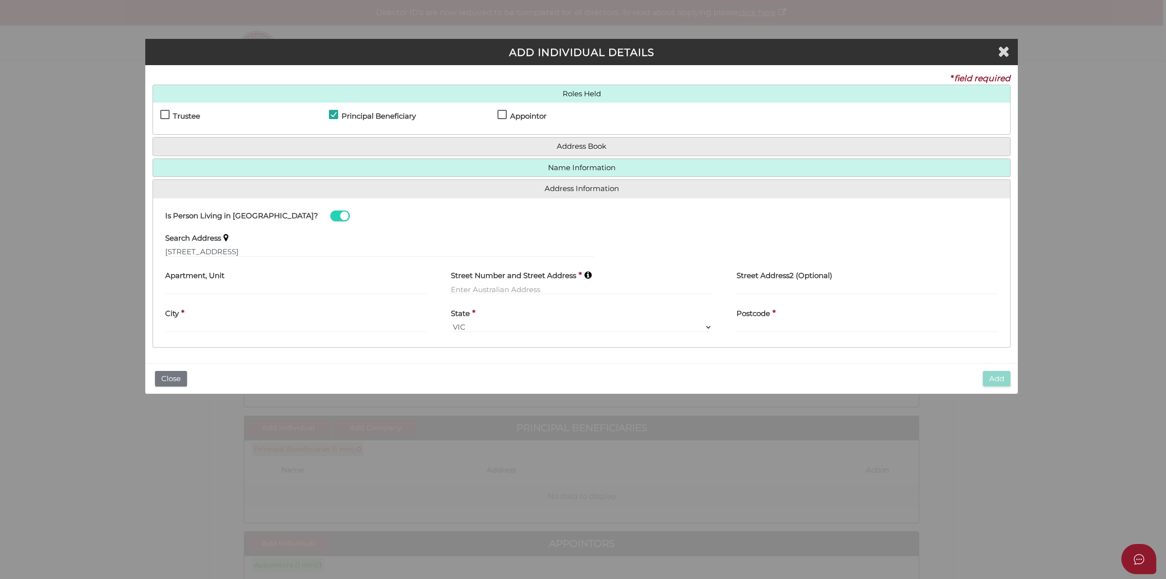
type input "26 Middle Street"
type input "East Branxton"
select select "NSW"
type input "2335"
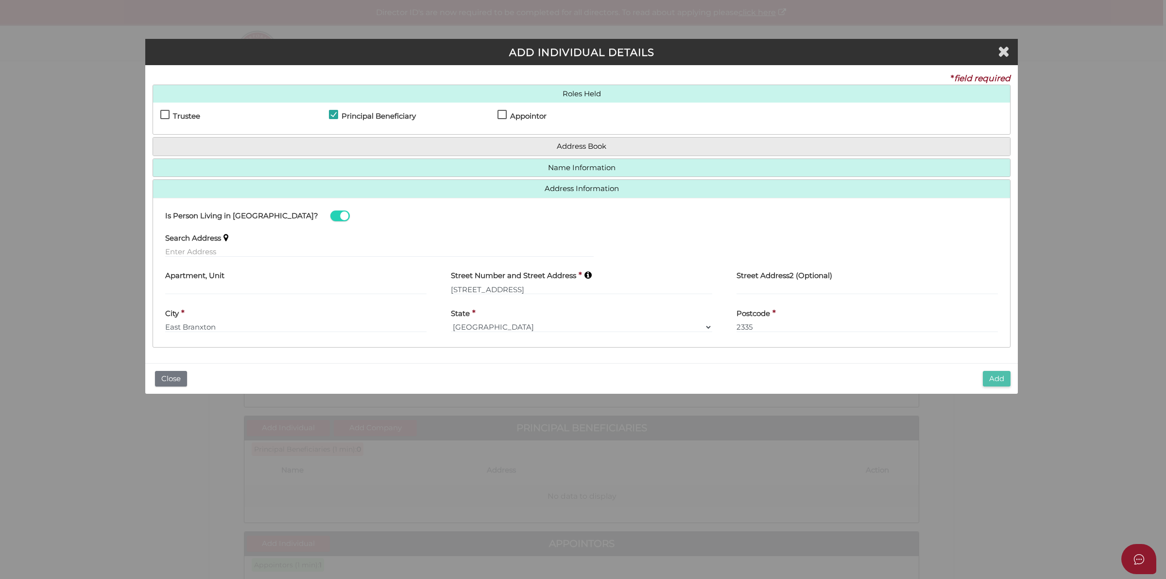
click at [996, 380] on button "Add" at bounding box center [997, 379] width 28 height 16
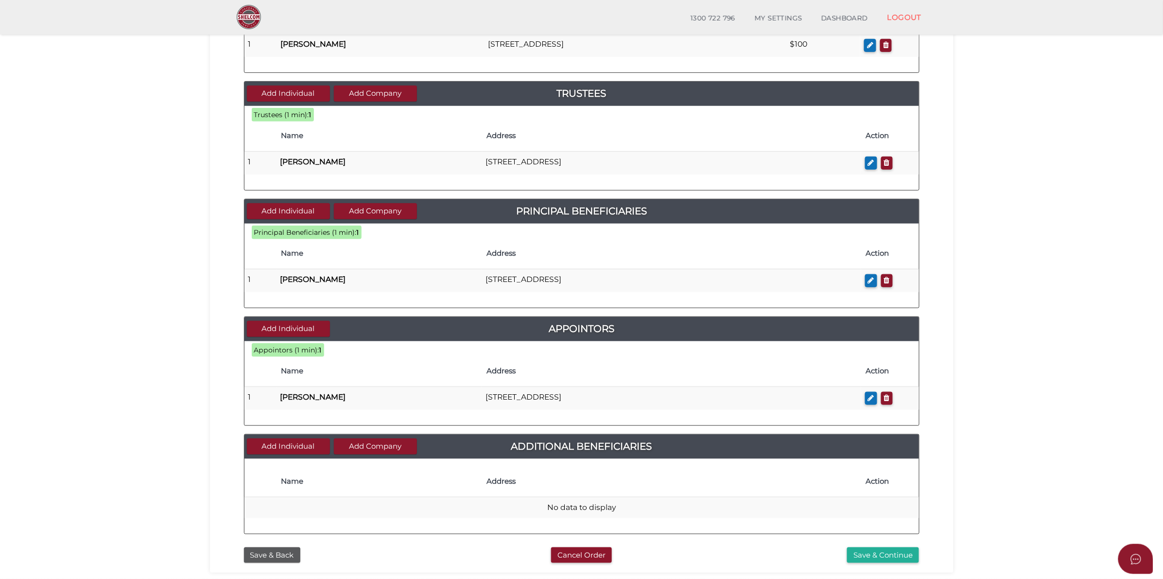
scroll to position [256, 0]
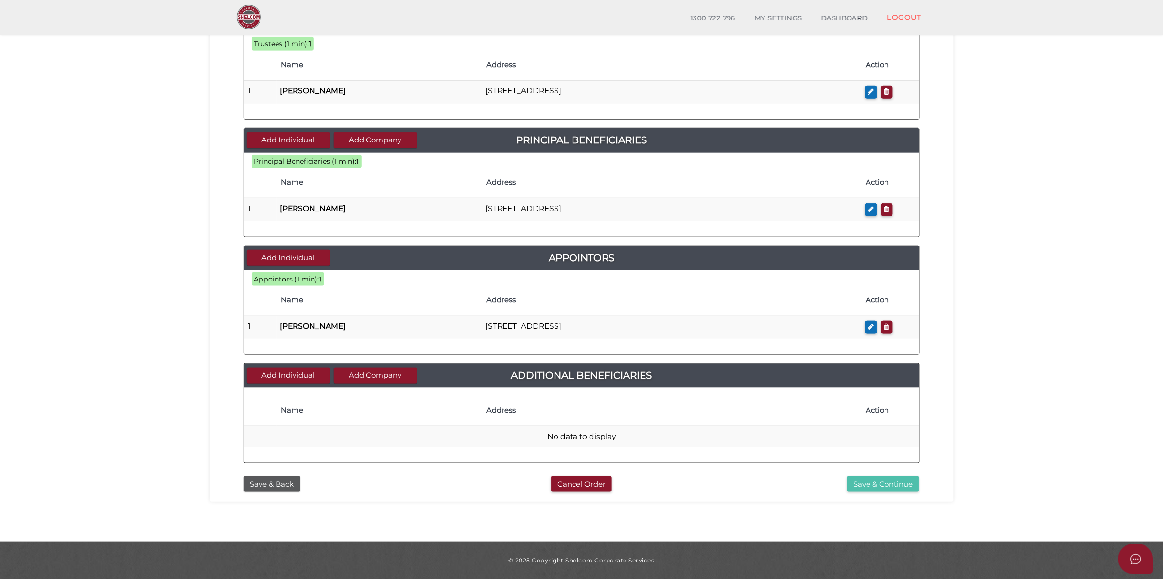
drag, startPoint x: 888, startPoint y: 483, endPoint x: 917, endPoint y: 476, distance: 29.4
click at [888, 483] on button "Save & Continue" at bounding box center [883, 484] width 72 height 16
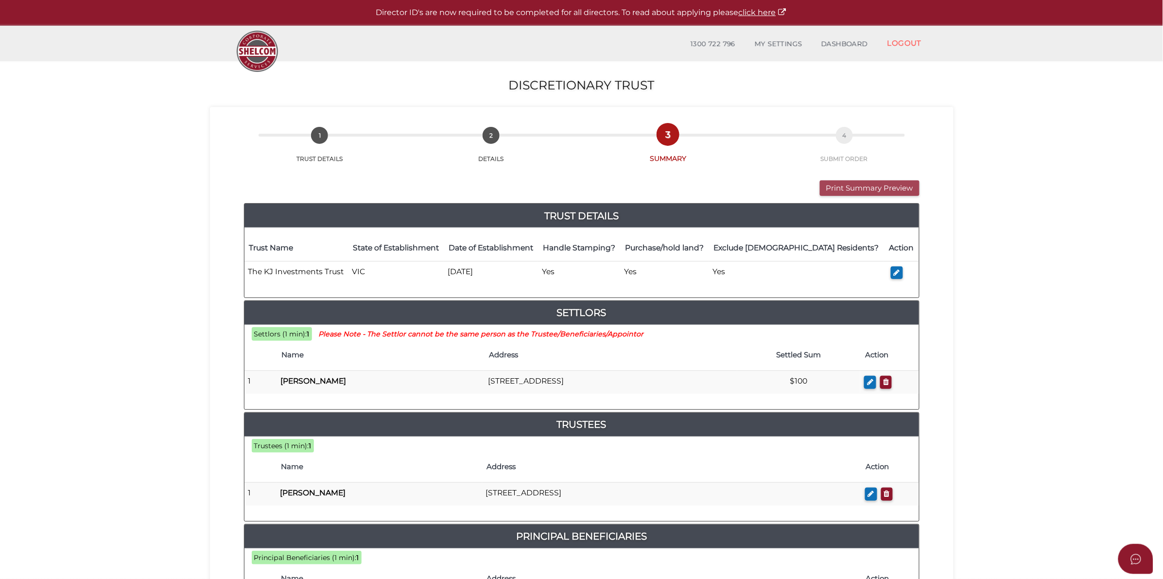
click at [910, 183] on button "Print Summary Preview" at bounding box center [870, 188] width 100 height 16
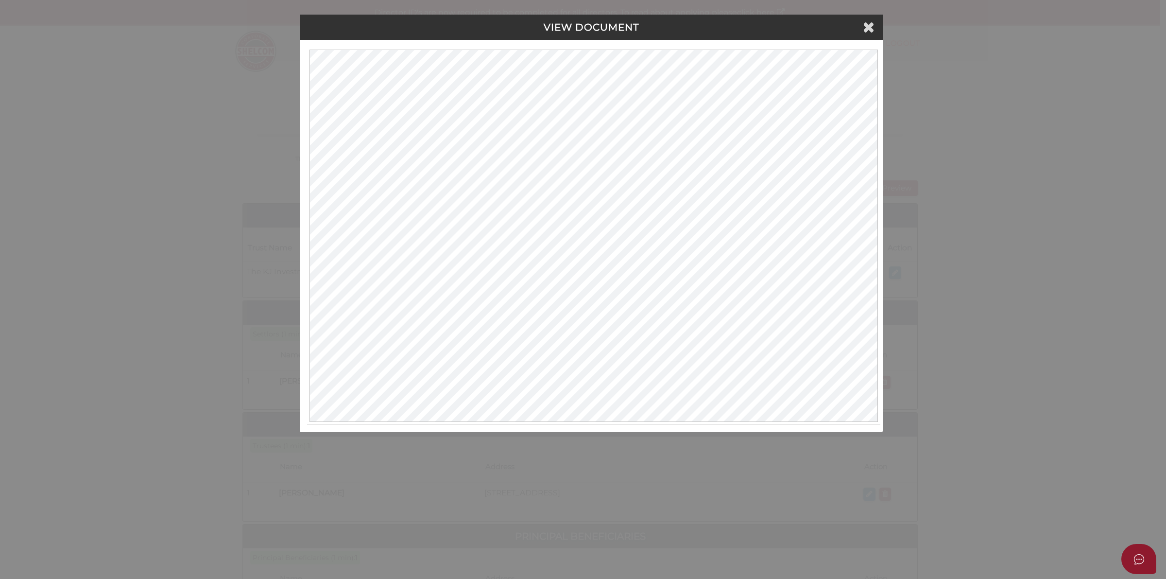
drag, startPoint x: 872, startPoint y: 21, endPoint x: 879, endPoint y: 39, distance: 19.1
click at [872, 21] on icon at bounding box center [869, 26] width 12 height 15
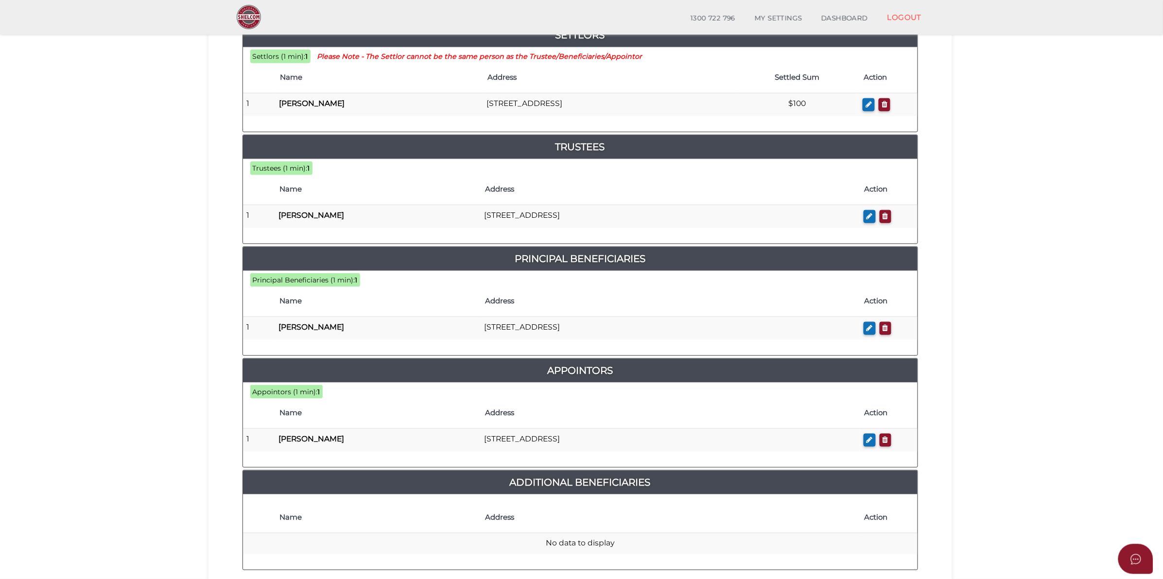
scroll to position [354, 0]
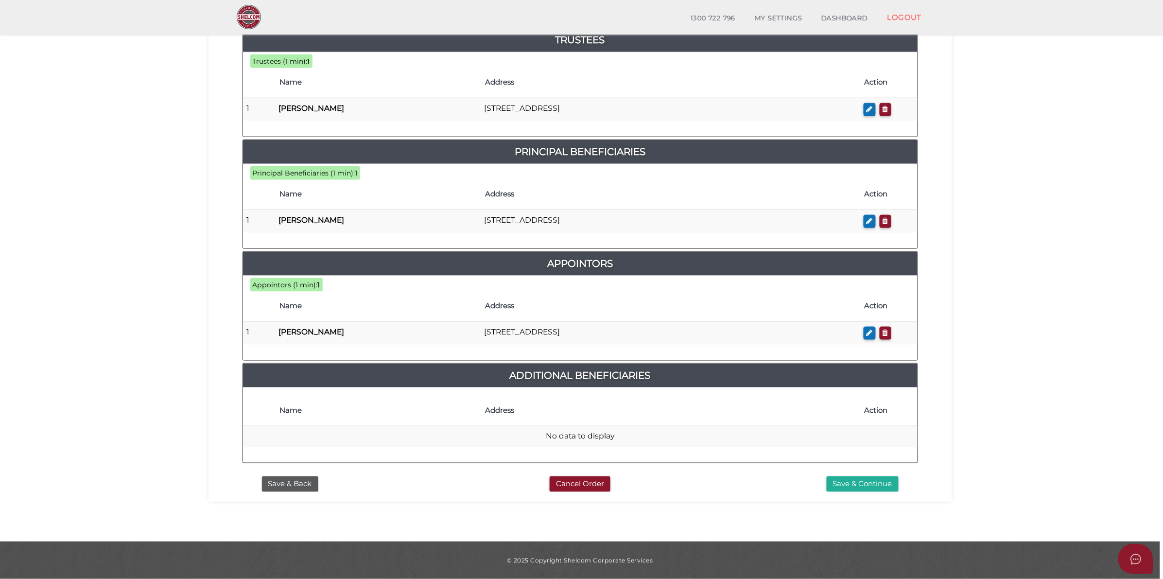
drag, startPoint x: 870, startPoint y: 480, endPoint x: 966, endPoint y: 383, distance: 136.8
click at [872, 479] on button "Save & Continue" at bounding box center [863, 484] width 72 height 16
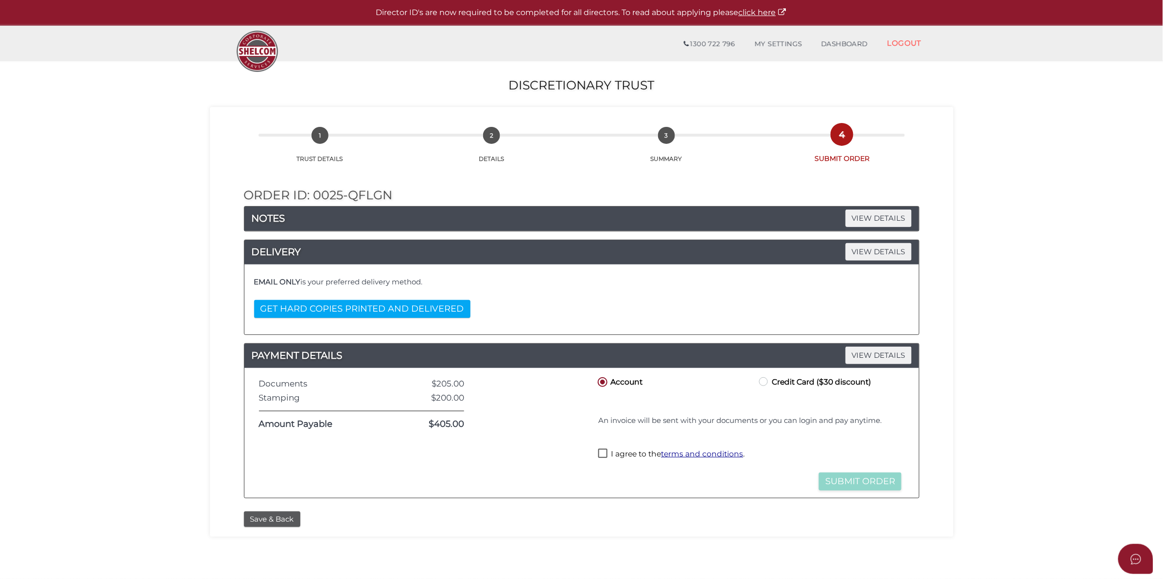
click at [607, 457] on label "I agree to the terms and conditions ." at bounding box center [671, 455] width 146 height 12
checkbox input "true"
click at [868, 479] on button "Submit Order" at bounding box center [860, 481] width 83 height 18
